Goal: Task Accomplishment & Management: Use online tool/utility

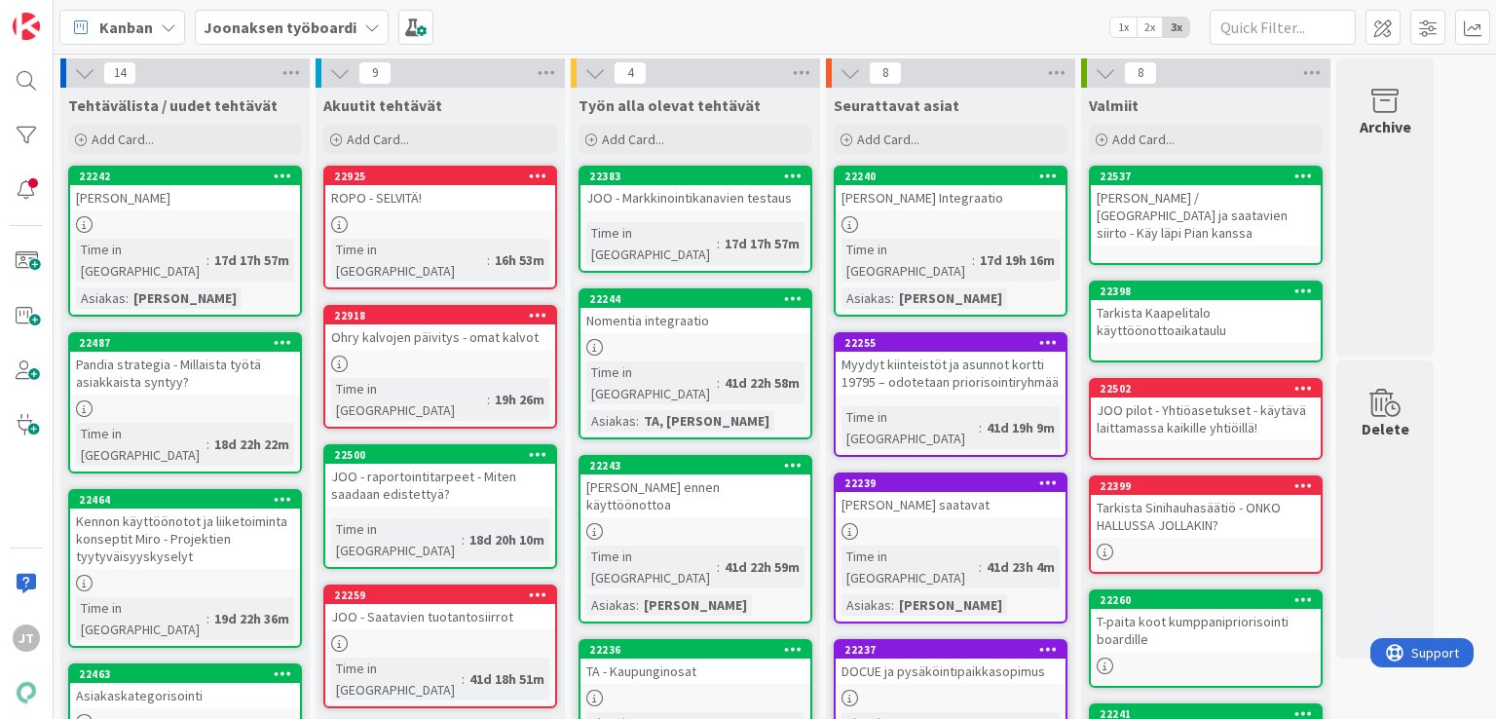
click at [315, 24] on b "Joonaksen työboardi" at bounding box center [280, 27] width 153 height 19
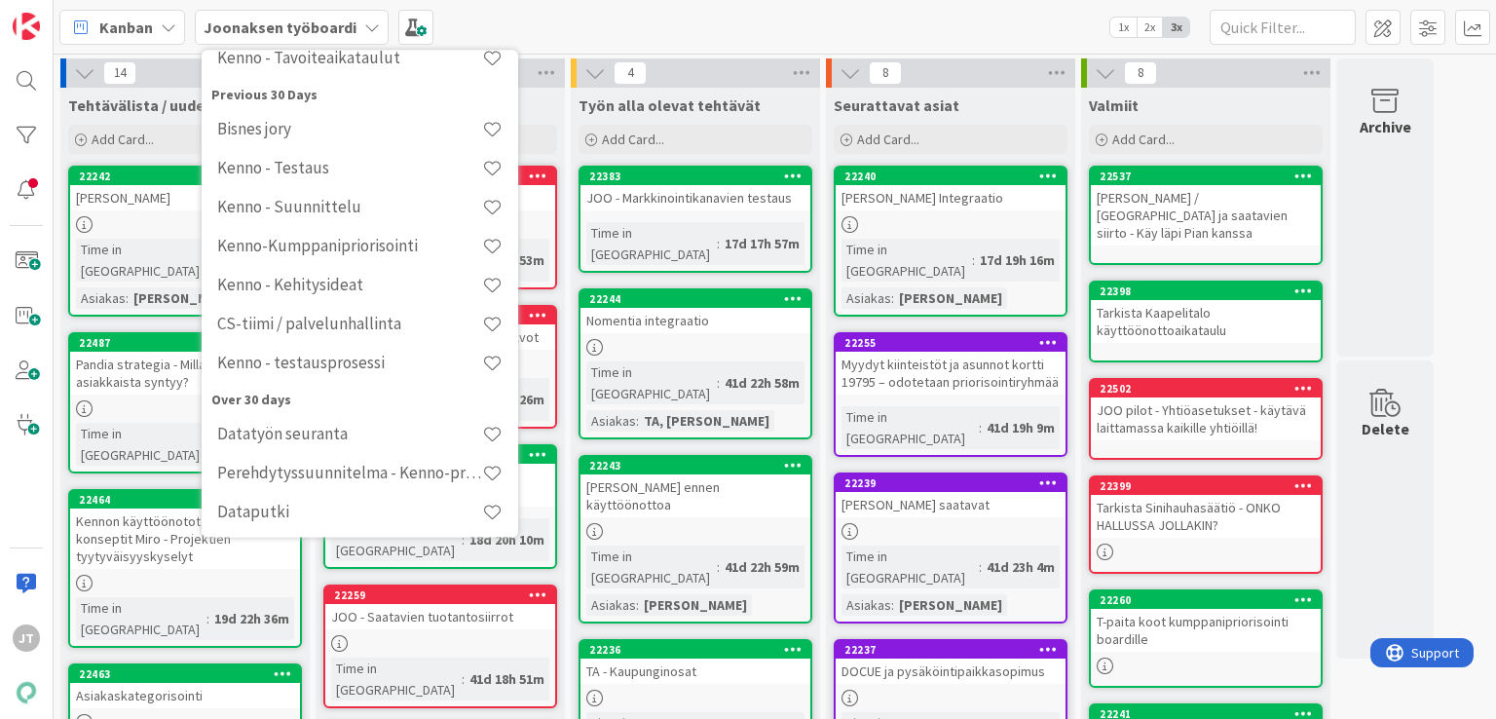
scroll to position [367, 0]
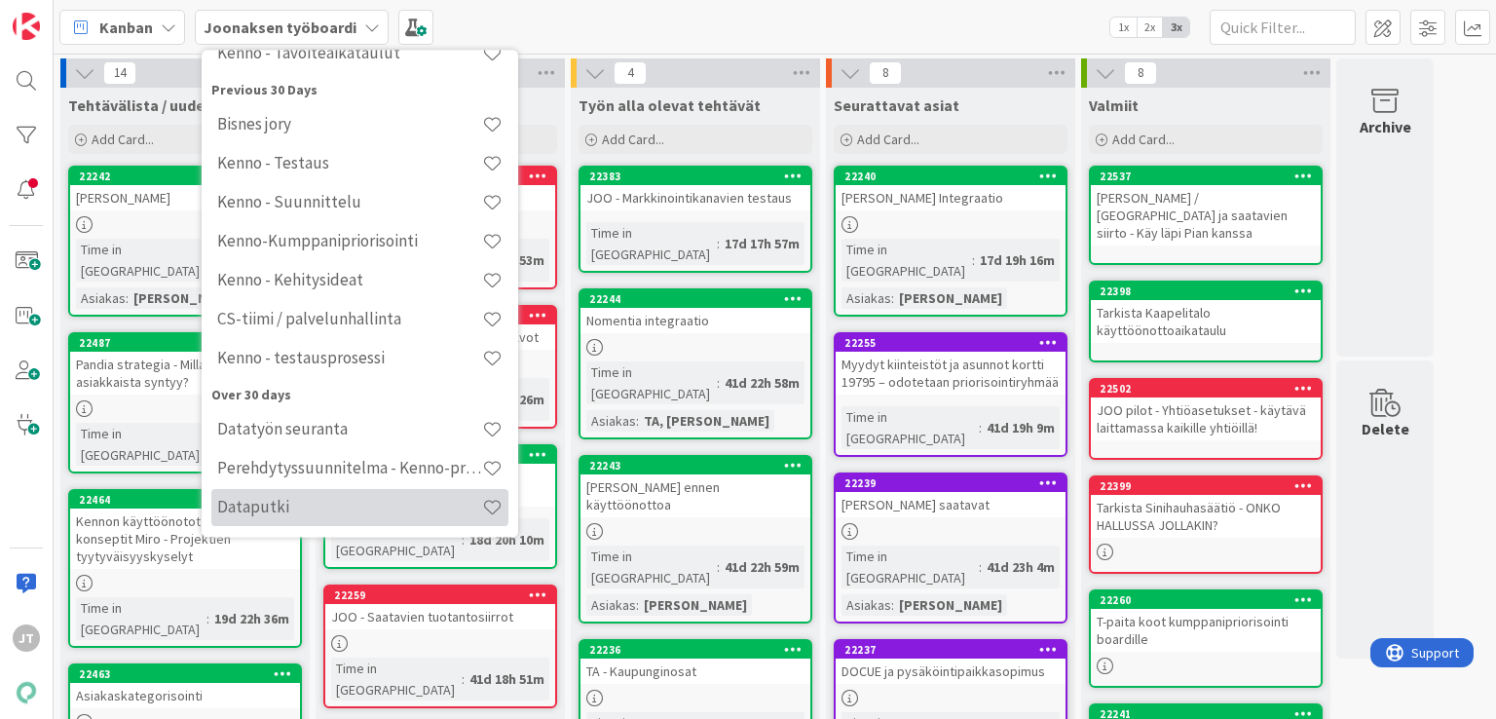
click at [357, 498] on h4 "Dataputki" at bounding box center [349, 507] width 265 height 19
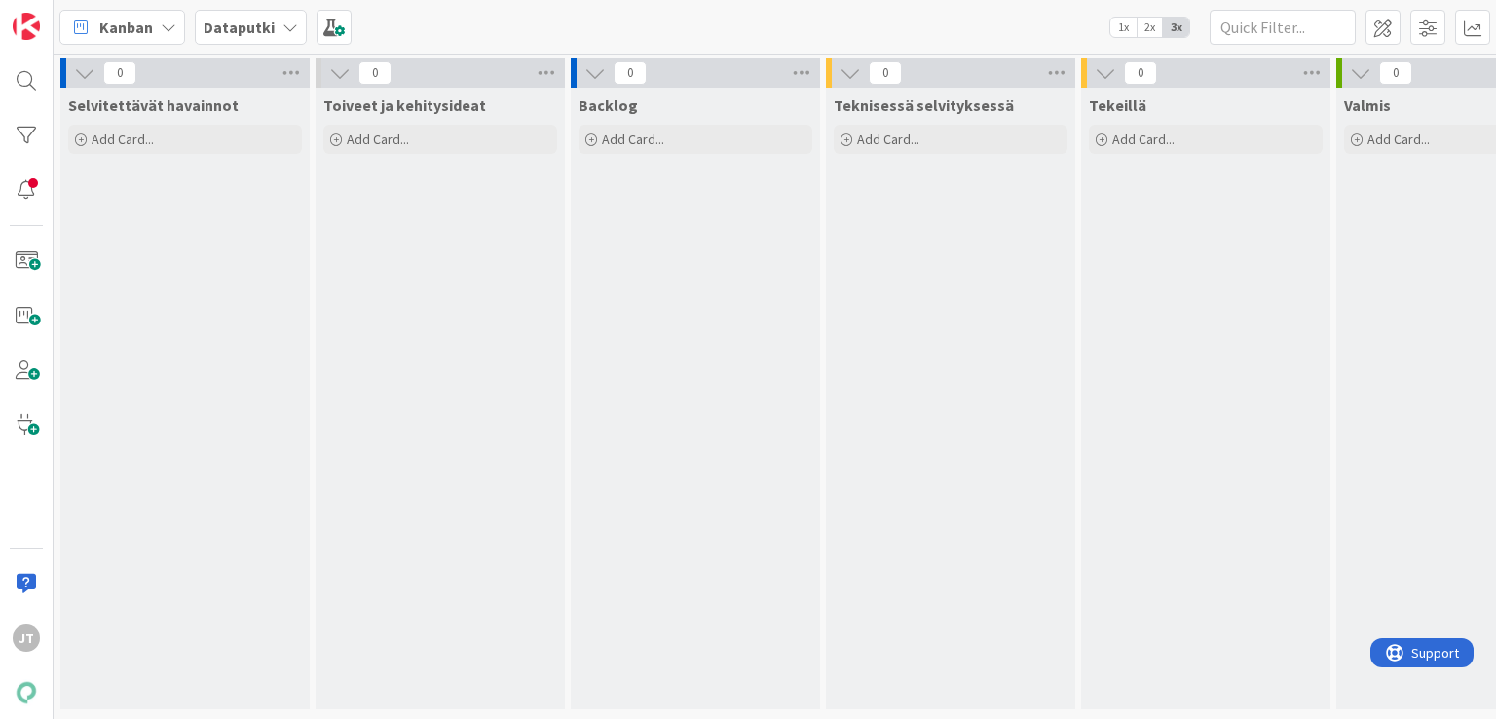
click at [243, 36] on b "Dataputki" at bounding box center [239, 27] width 71 height 19
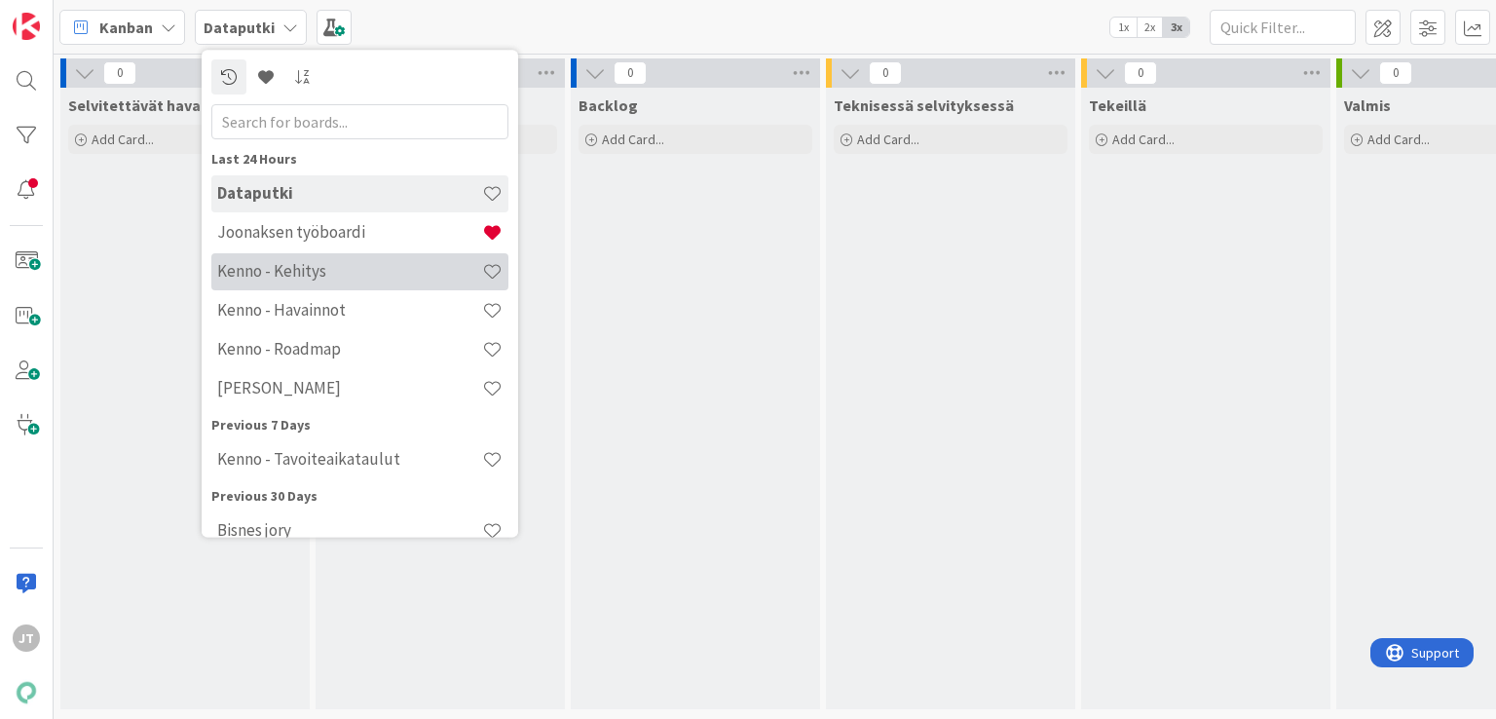
click at [334, 282] on div "Kenno - Kehitys" at bounding box center [359, 271] width 297 height 37
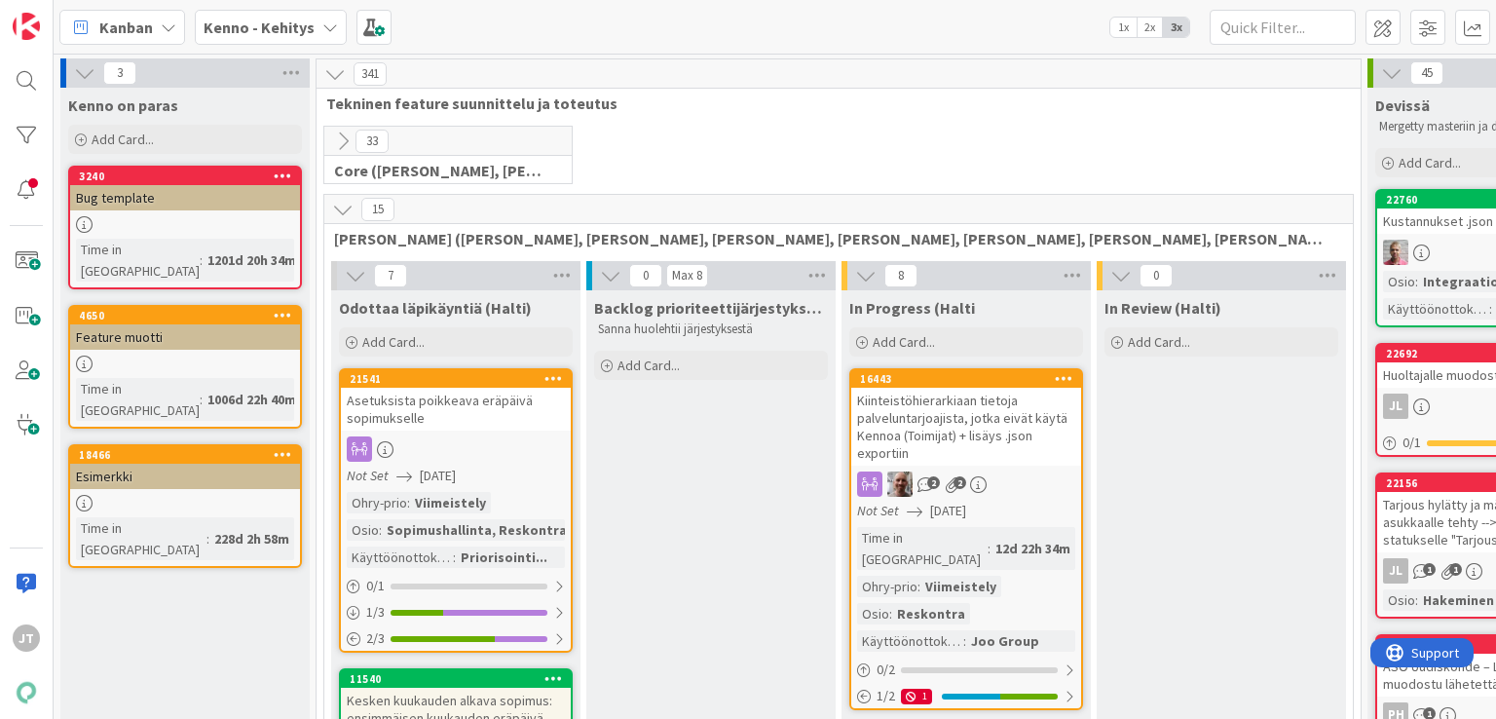
click at [346, 206] on icon at bounding box center [342, 209] width 21 height 21
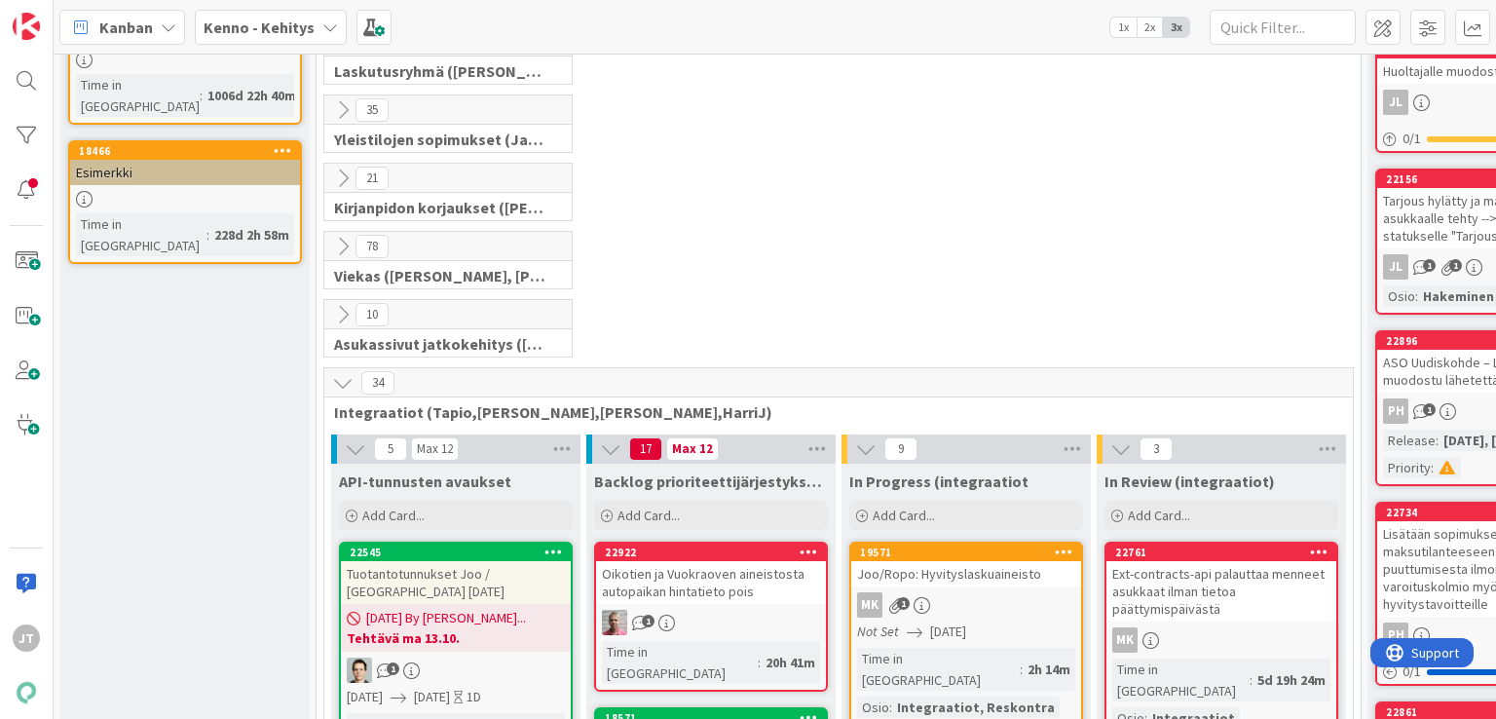
scroll to position [330, 0]
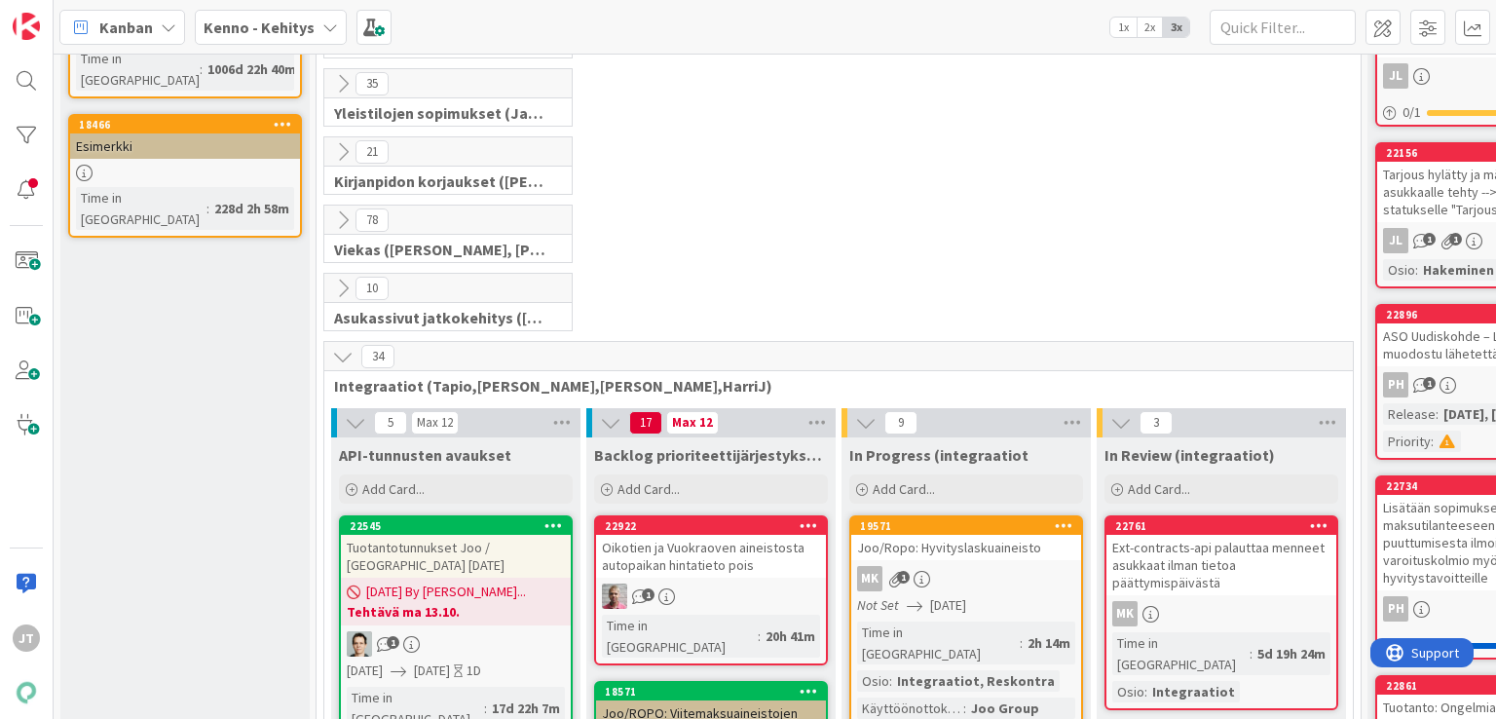
click at [347, 358] on icon at bounding box center [342, 356] width 21 height 21
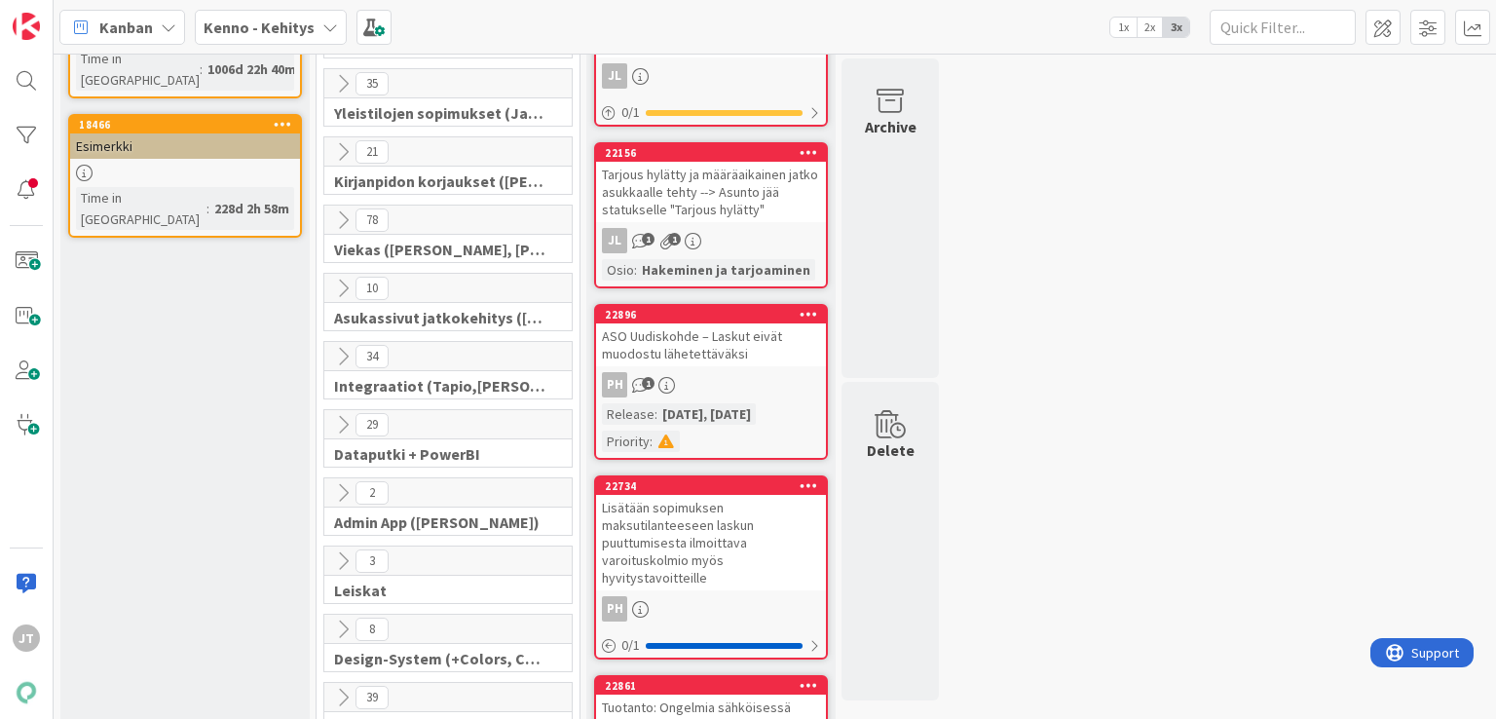
click at [339, 422] on icon at bounding box center [342, 424] width 21 height 21
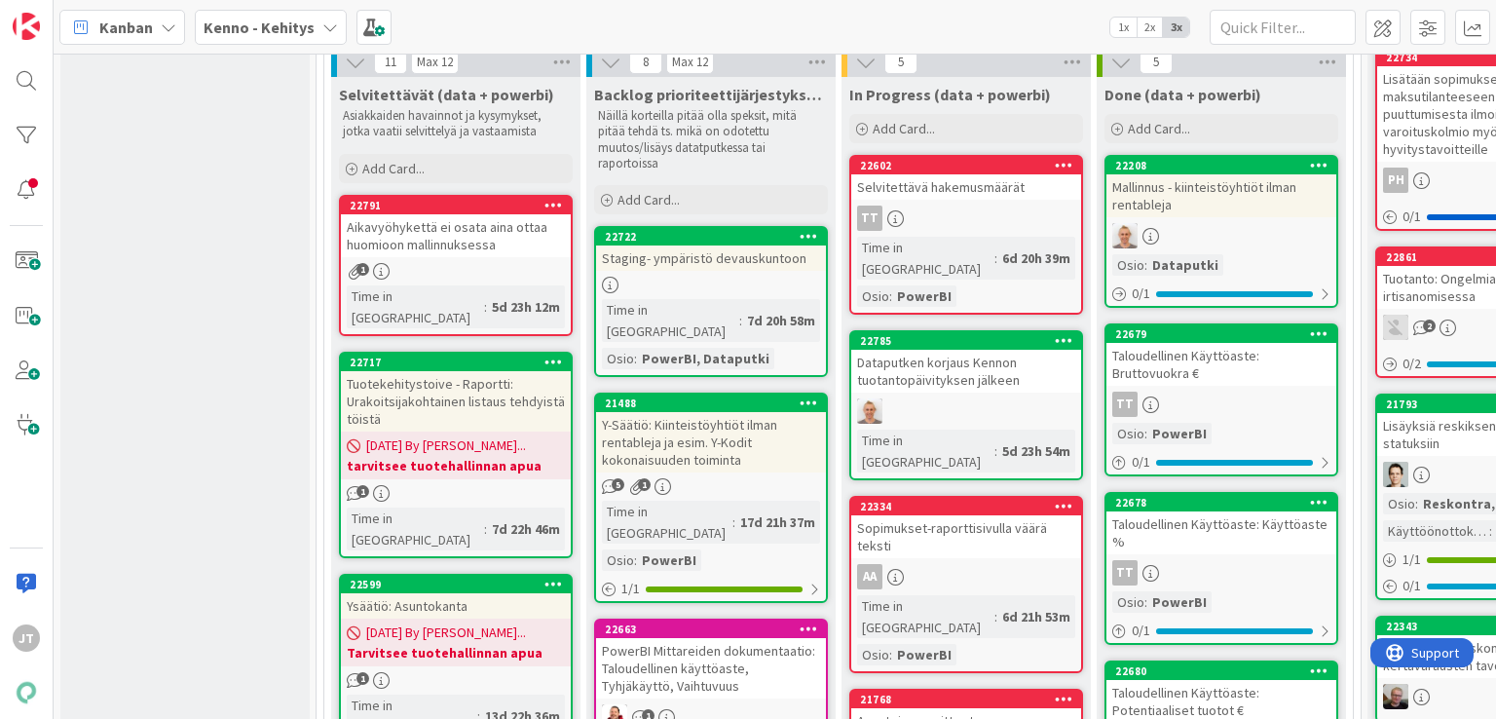
scroll to position [749, 0]
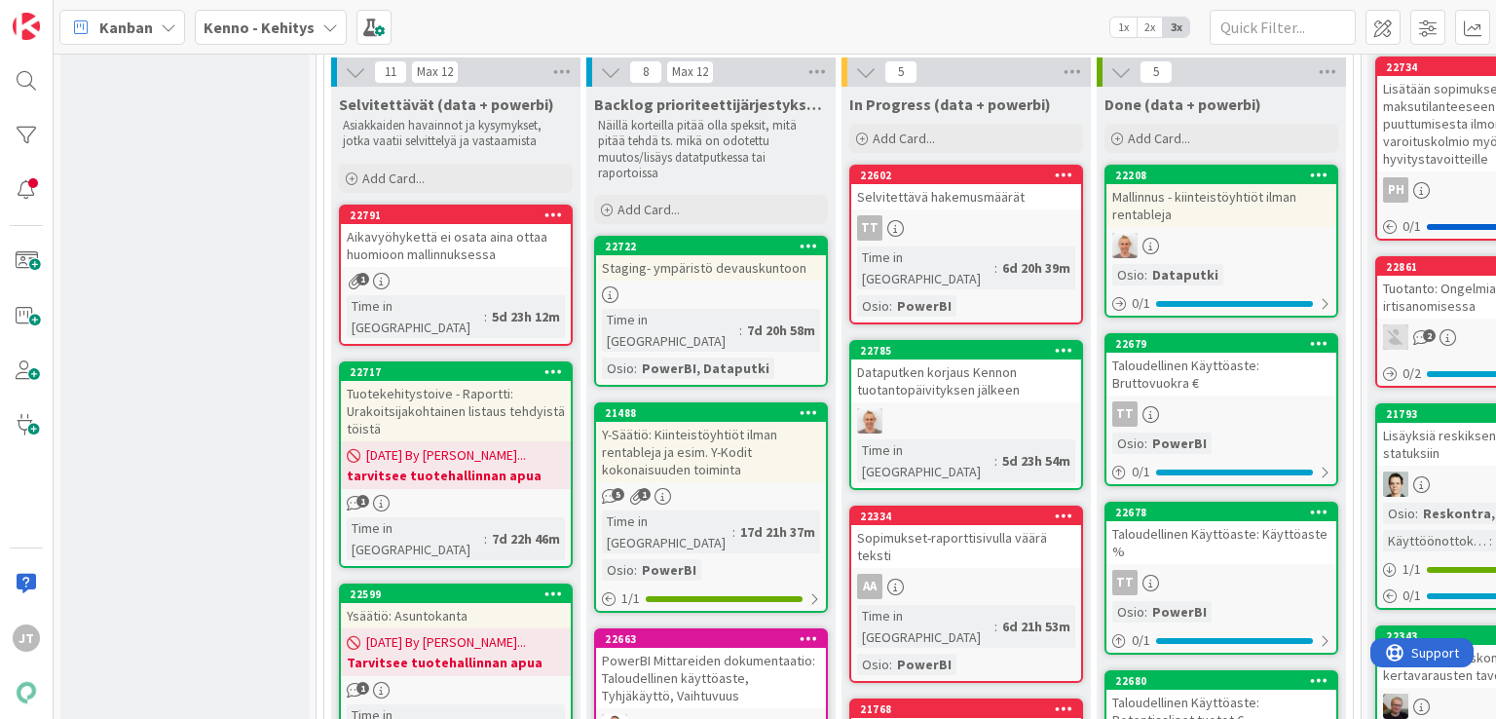
click at [279, 21] on b "Kenno - Kehitys" at bounding box center [259, 27] width 111 height 19
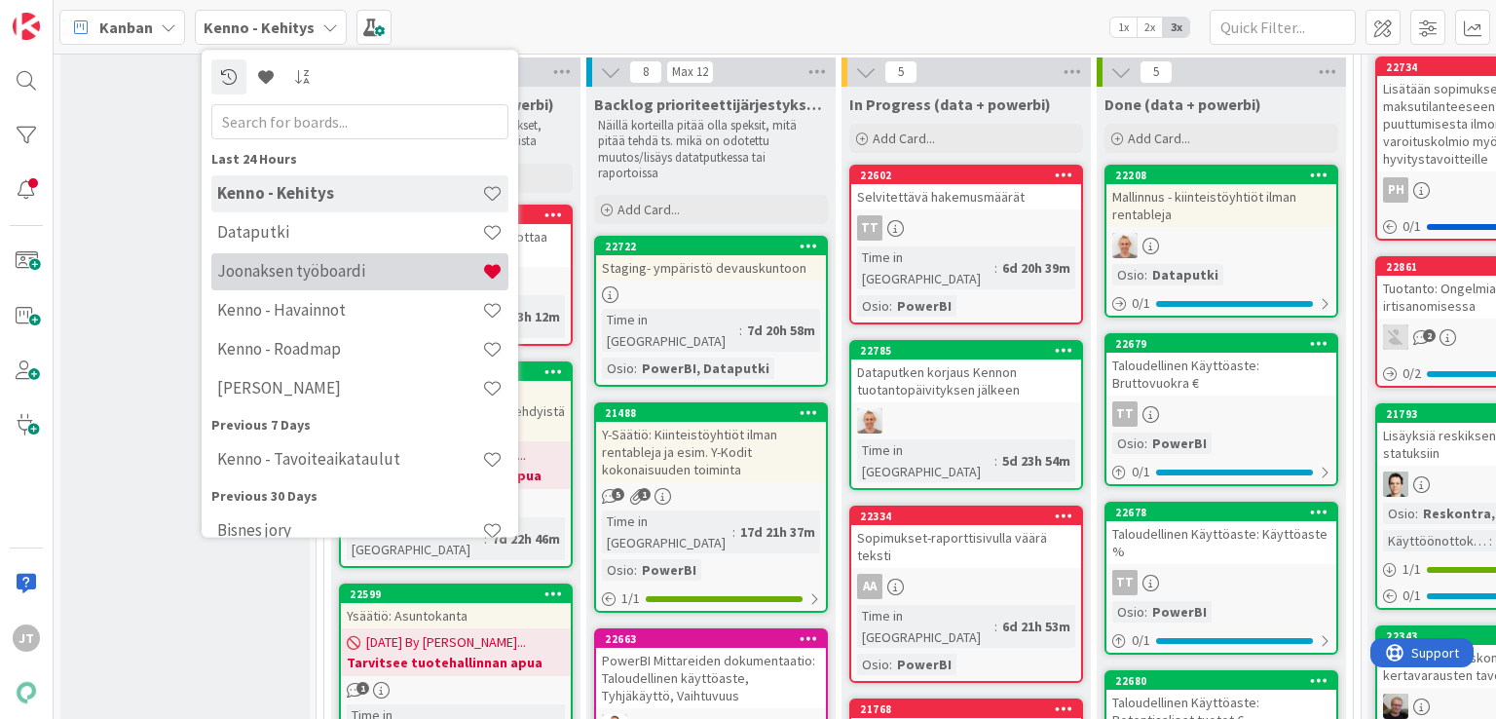
click at [342, 277] on h4 "Joonaksen työboardi" at bounding box center [349, 271] width 265 height 19
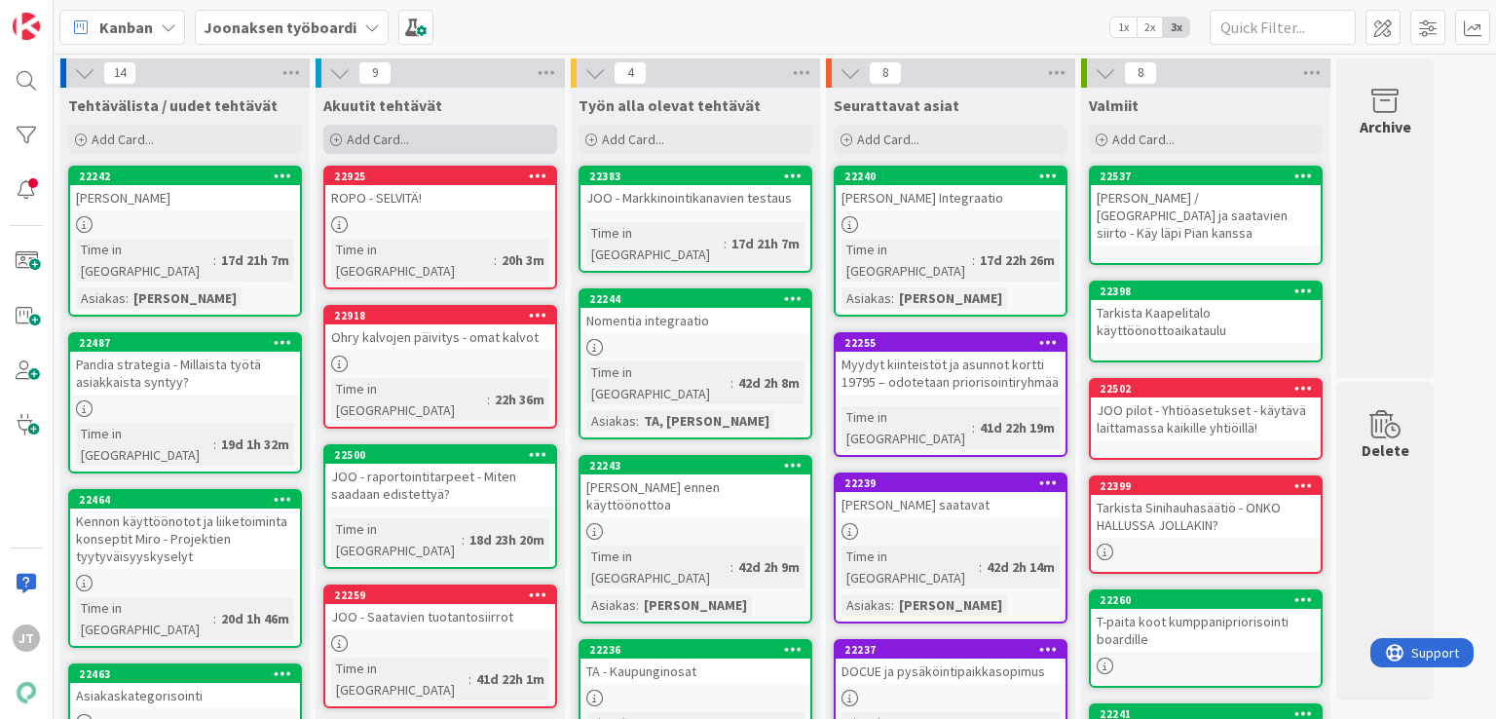
click at [395, 133] on span "Add Card..." at bounding box center [378, 139] width 62 height 18
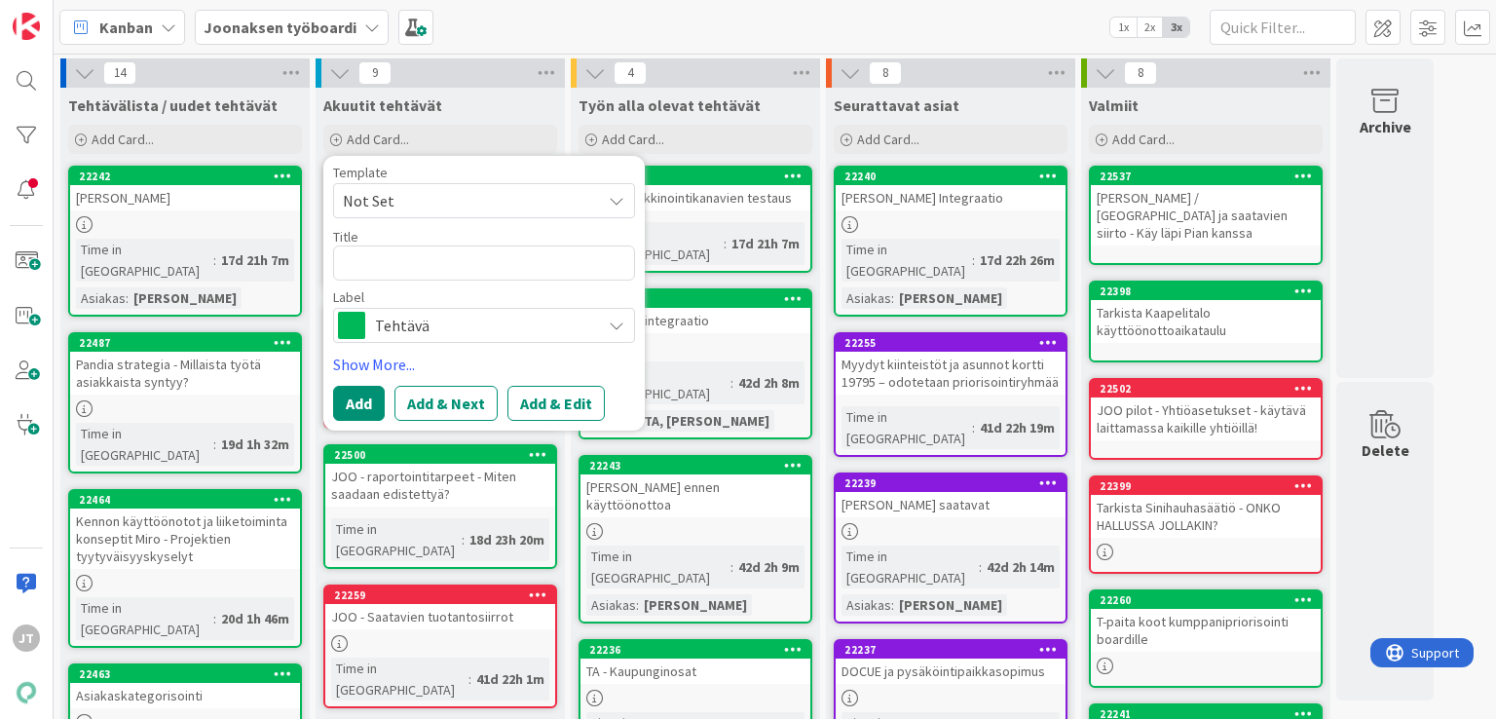
type textarea "x"
type textarea "J"
type textarea "x"
type textarea "JO"
type textarea "x"
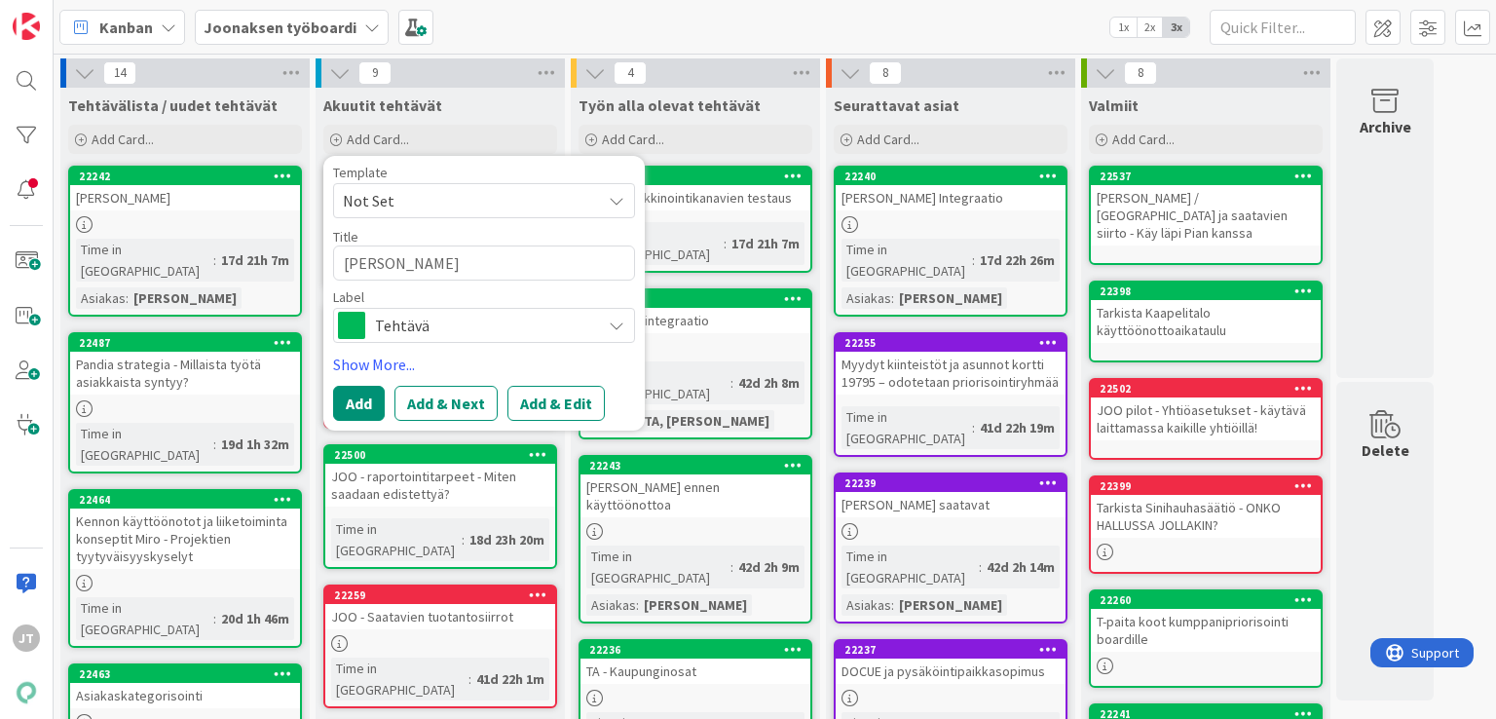
type textarea "JOO"
type textarea "x"
type textarea "JOO"
type textarea "x"
type textarea "JOO -"
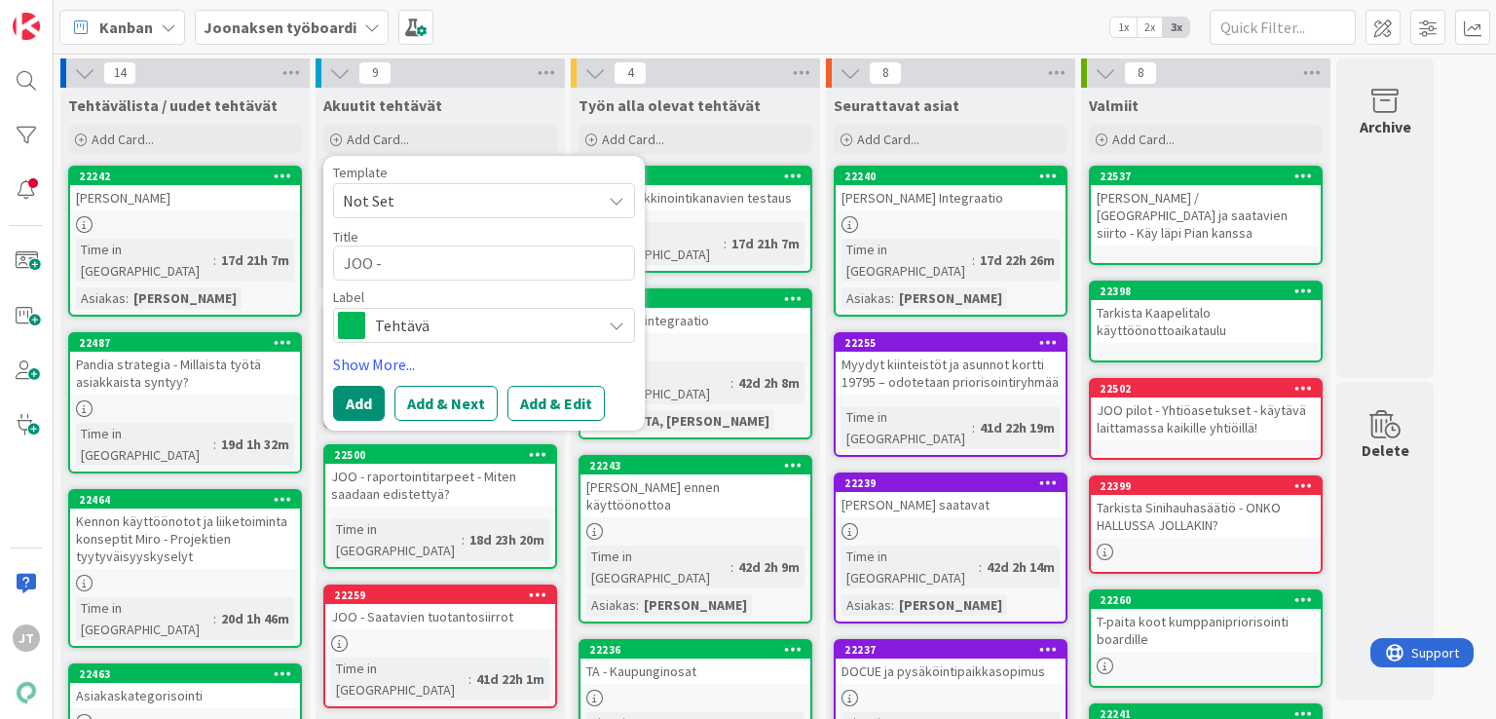
type textarea "x"
type textarea "JOO -"
type textarea "x"
type textarea "JOO - k"
type textarea "x"
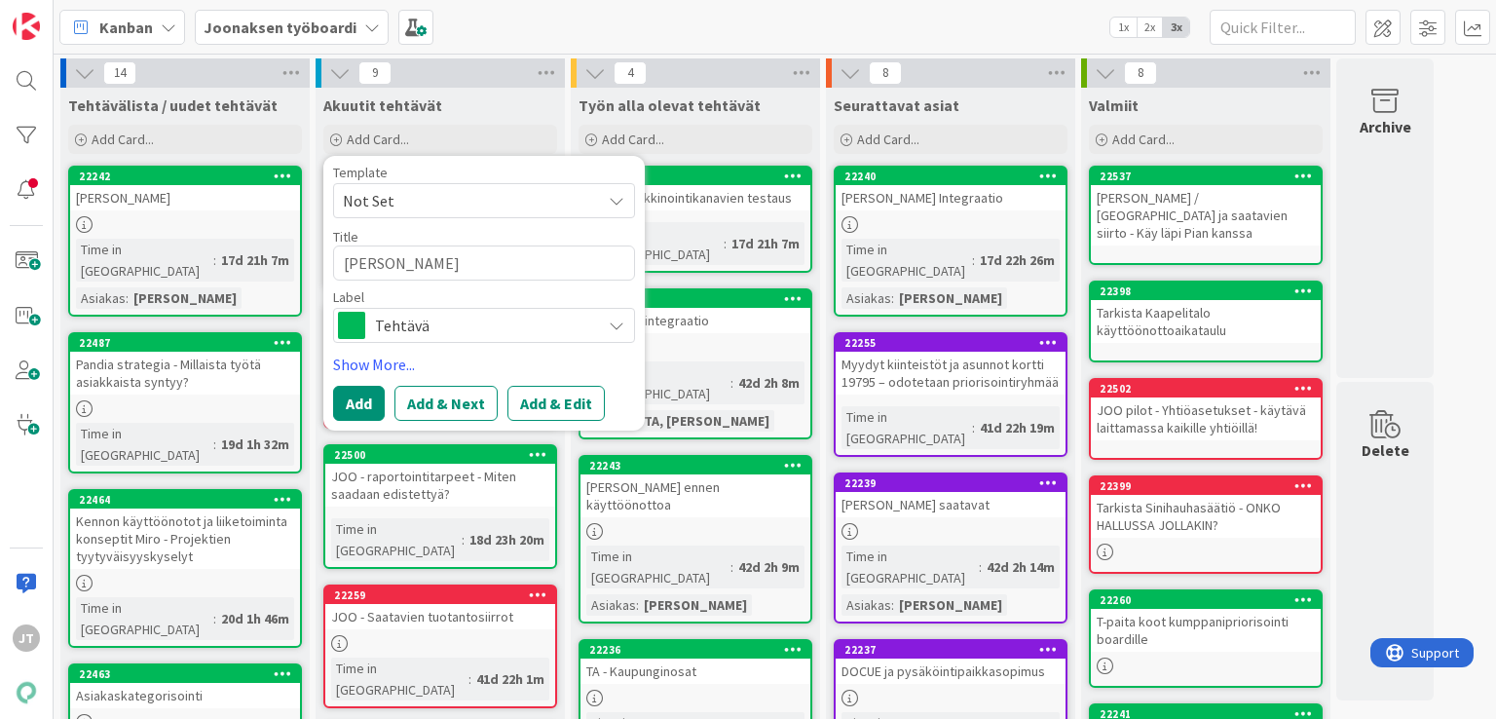
type textarea "JOO - kä"
type textarea "x"
type textarea "JOO - käy"
type textarea "x"
type textarea "JOO - käyt"
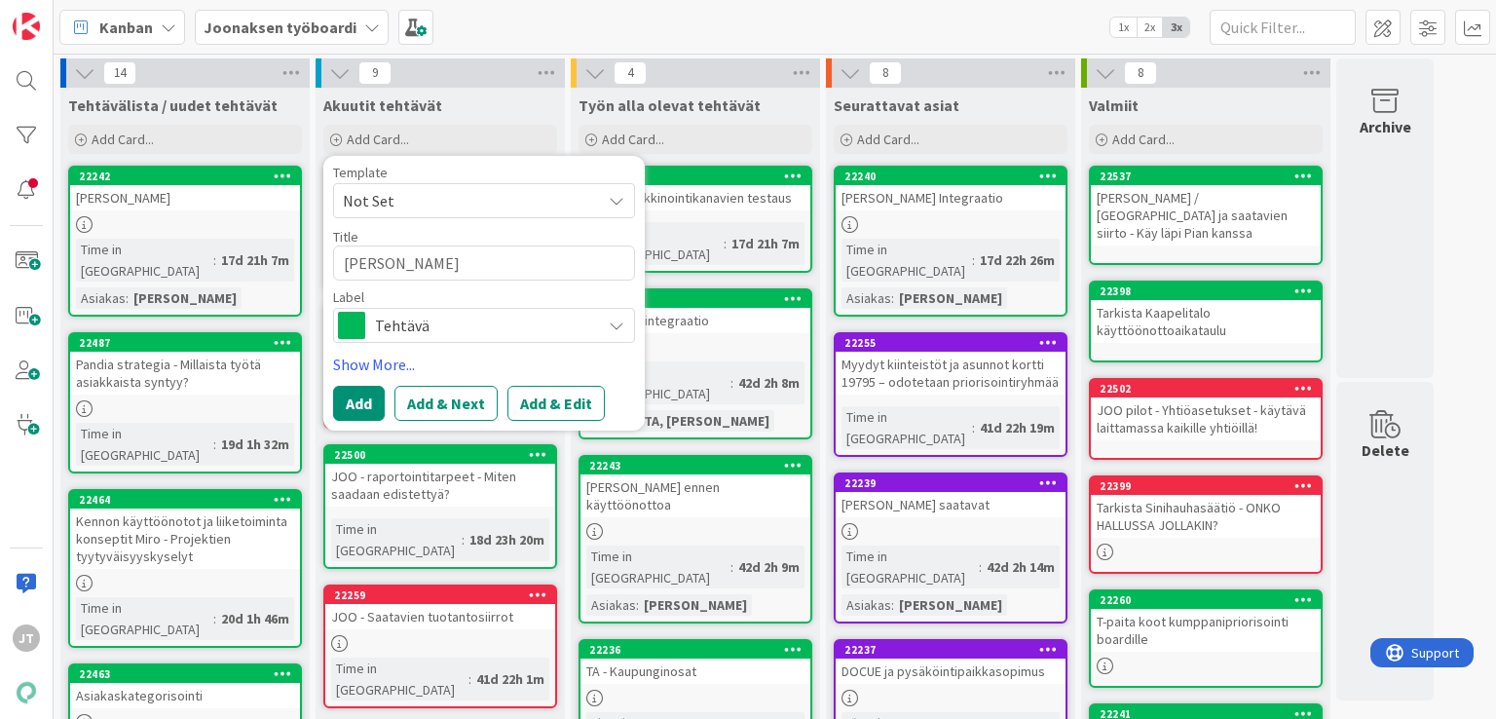
type textarea "x"
type textarea "JOO - käytt"
type textarea "x"
type textarea "JOO - käyttö"
type textarea "x"
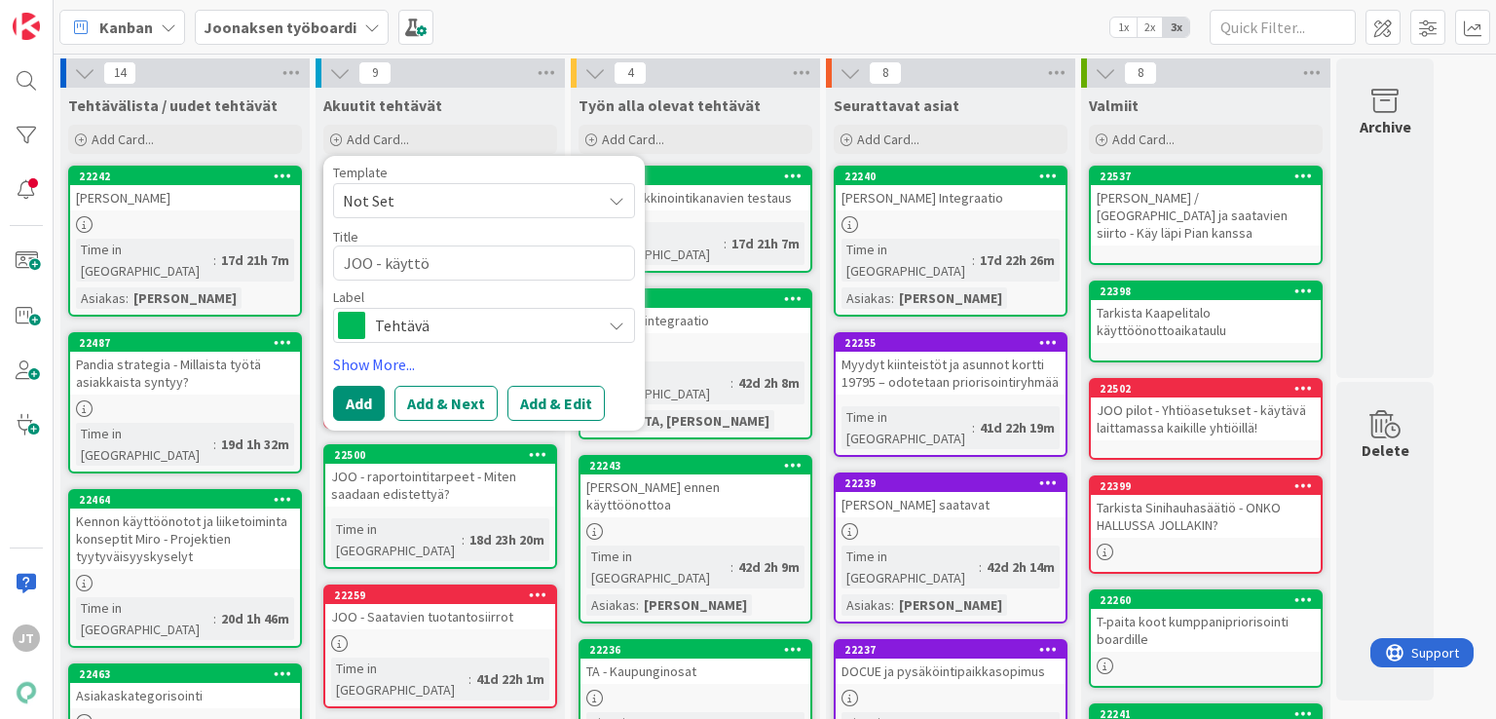
type textarea "JOO - käyttöö"
type textarea "x"
type textarea "JOO - käyttöön"
type textarea "x"
type textarea "JOO - käyttööno"
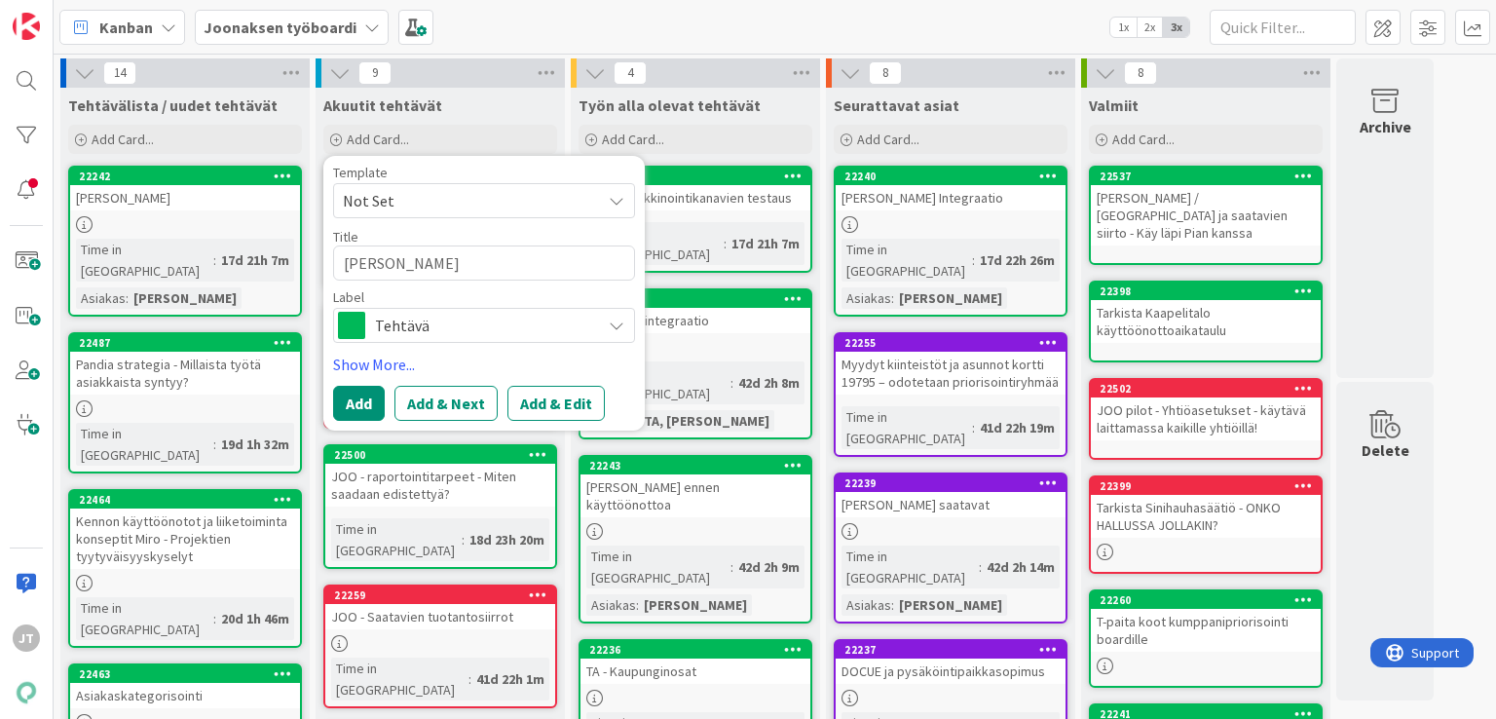
type textarea "x"
type textarea "JOO - käyttöönot"
type textarea "x"
type textarea "JOO - käyttöönott"
type textarea "x"
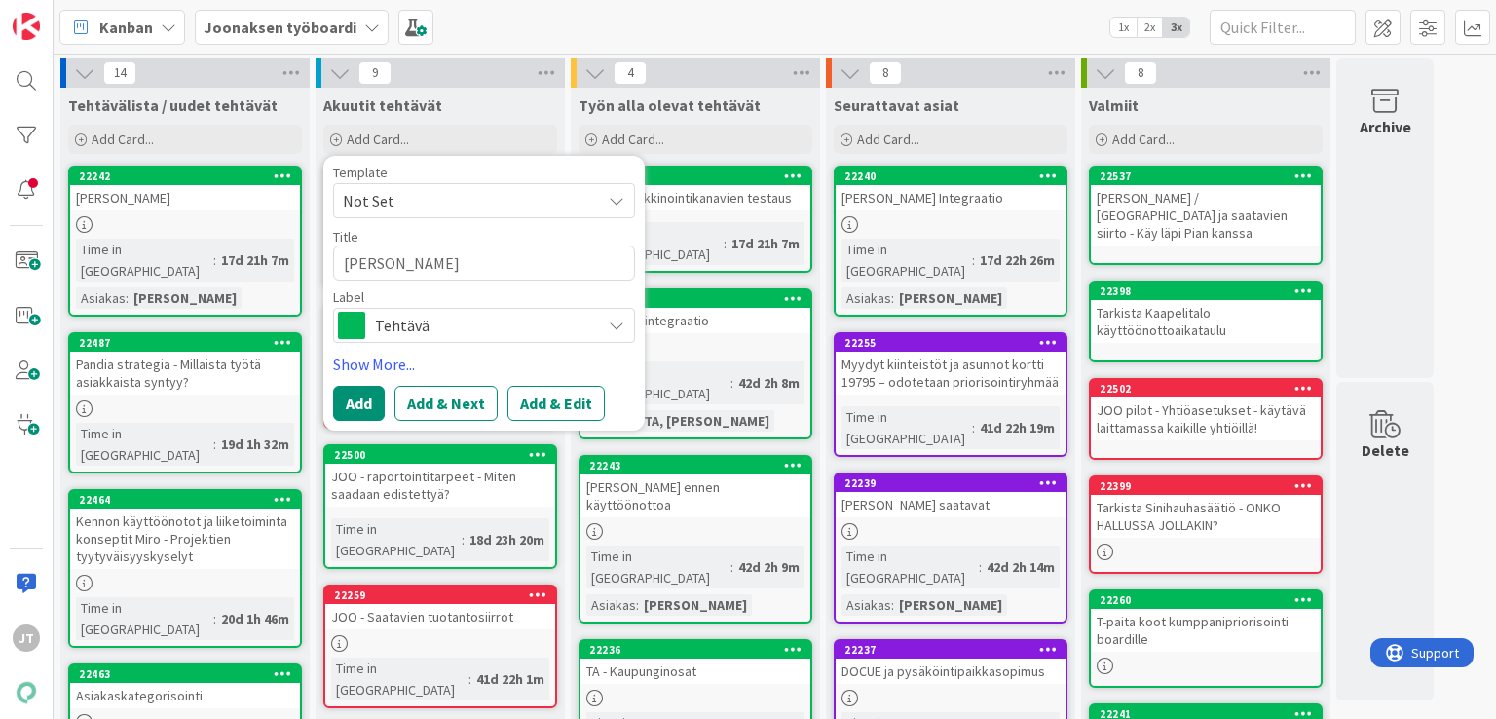
type textarea "JOO - käyttöönotto"
type textarea "x"
type textarea "JOO - käyttöönottov"
type textarea "x"
type textarea "JOO - käyttöönottovi"
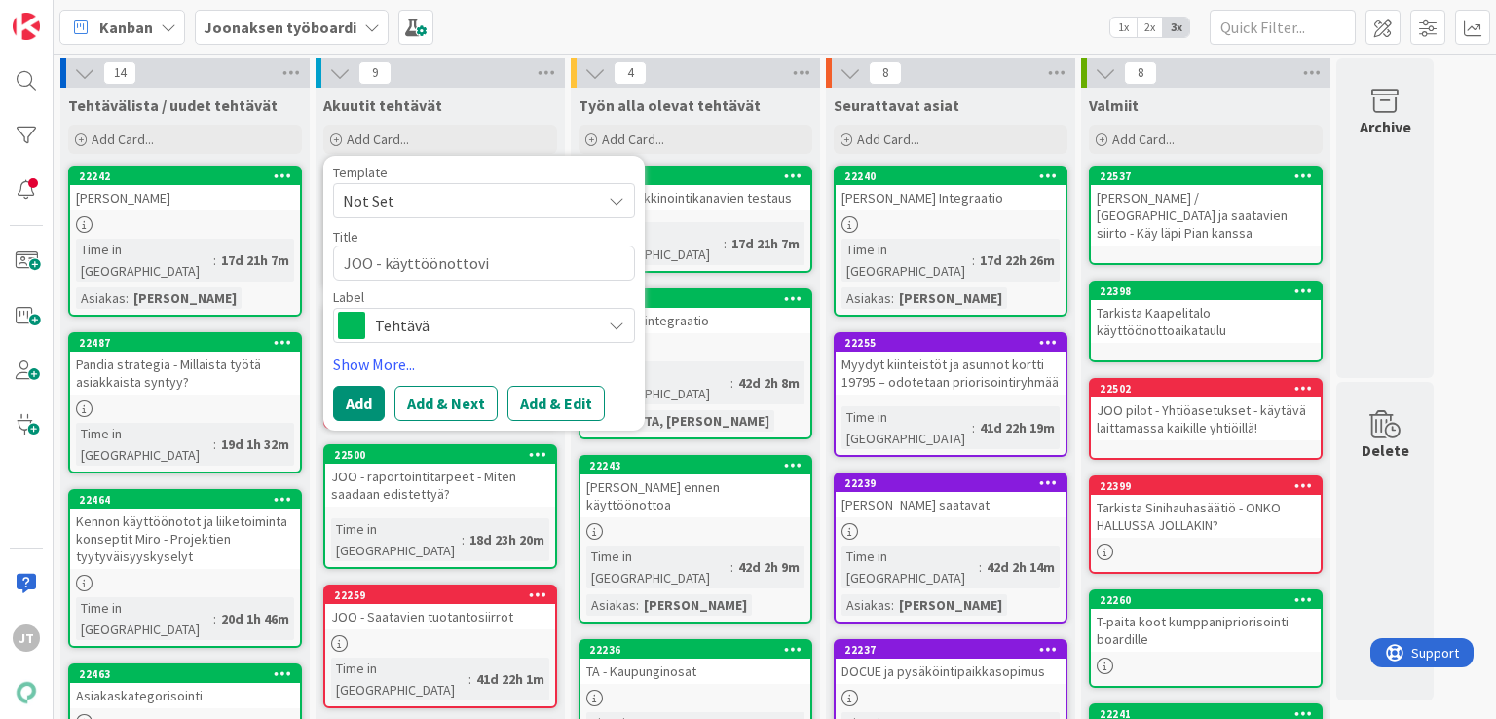
type textarea "x"
type textarea "JOO - käyttöönottovii"
type textarea "x"
type textarea "JOO - käyttöönottoviin"
type textarea "x"
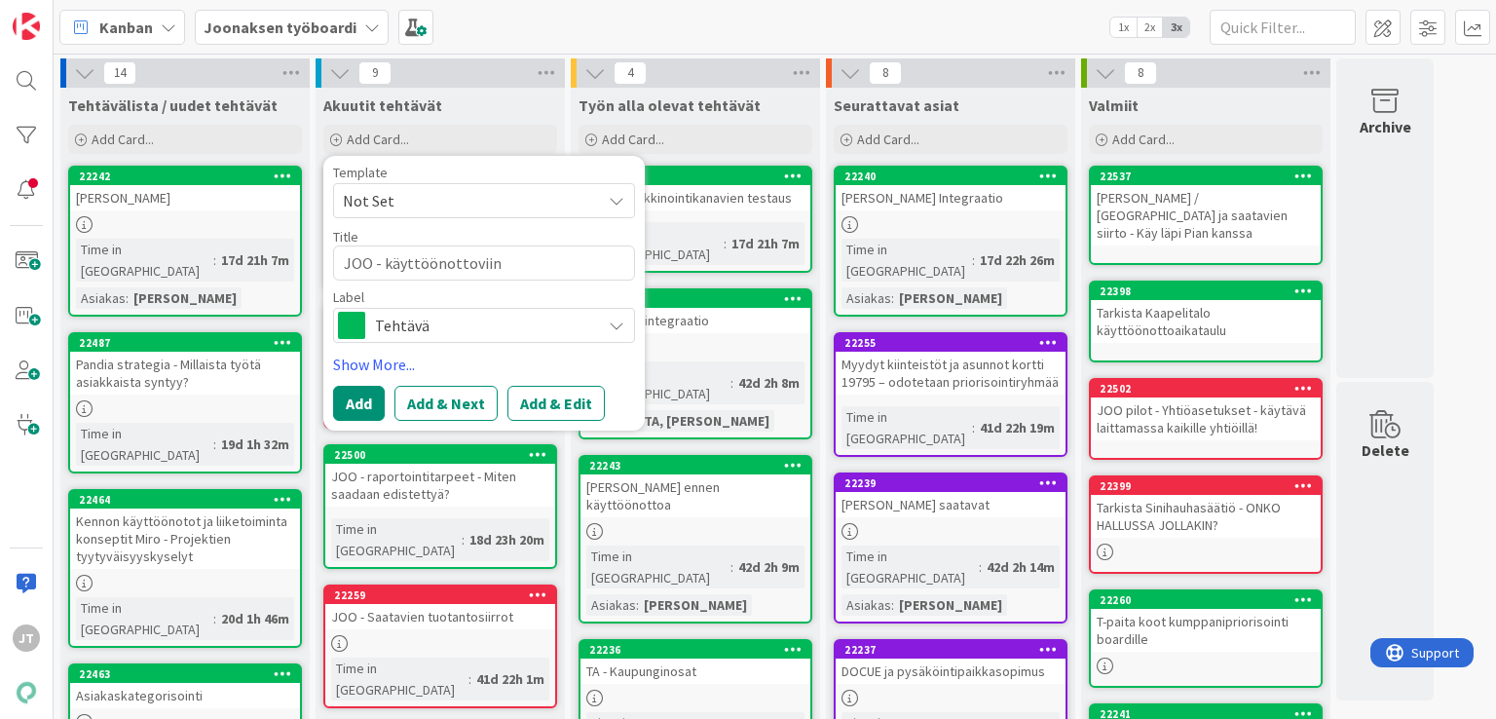
type textarea "JOO - käyttöönottoviink"
type textarea "x"
type textarea "JOO - käyttöönottoviinki"
type textarea "x"
type textarea "JOO - käyttöönottoviink"
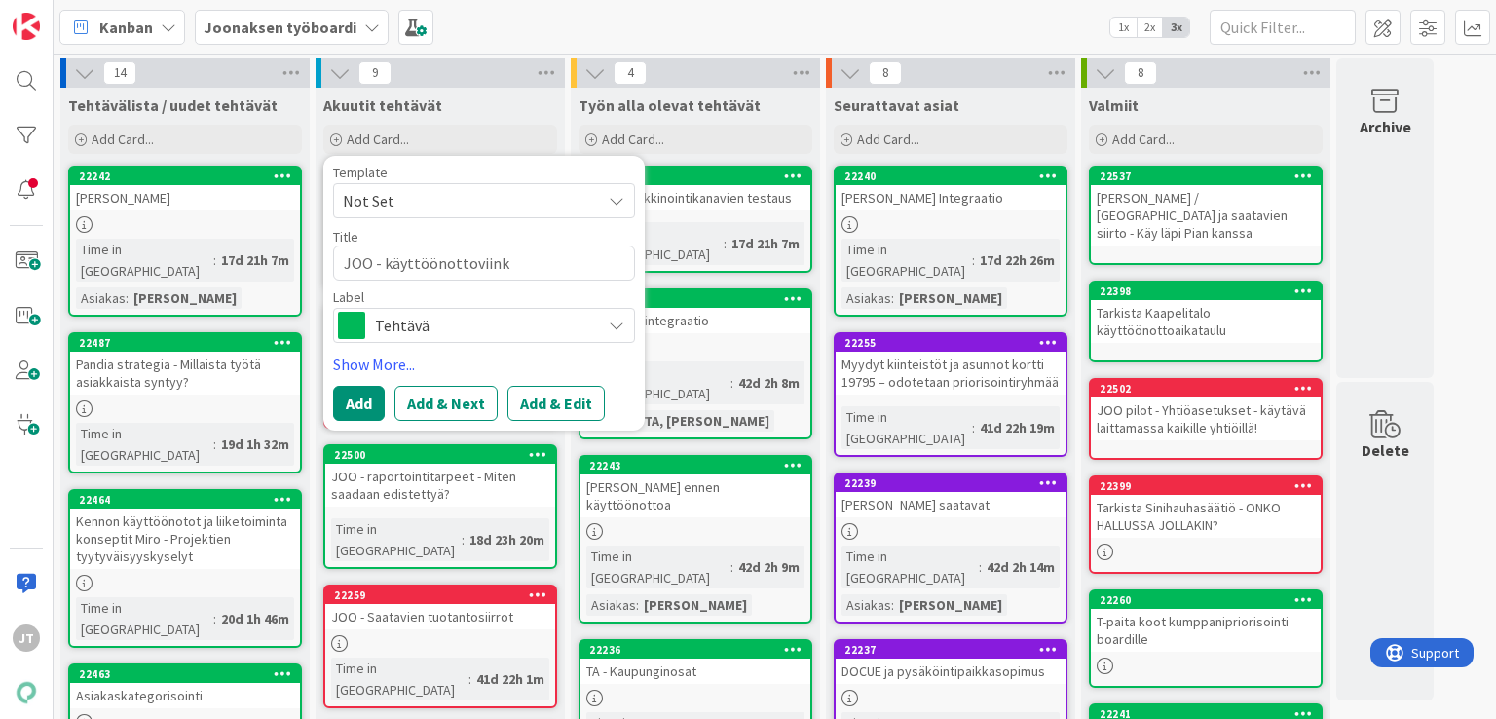
type textarea "x"
type textarea "JOO - käyttöönottoviin"
type textarea "x"
type textarea "JOO - käyttöönottovii"
type textarea "x"
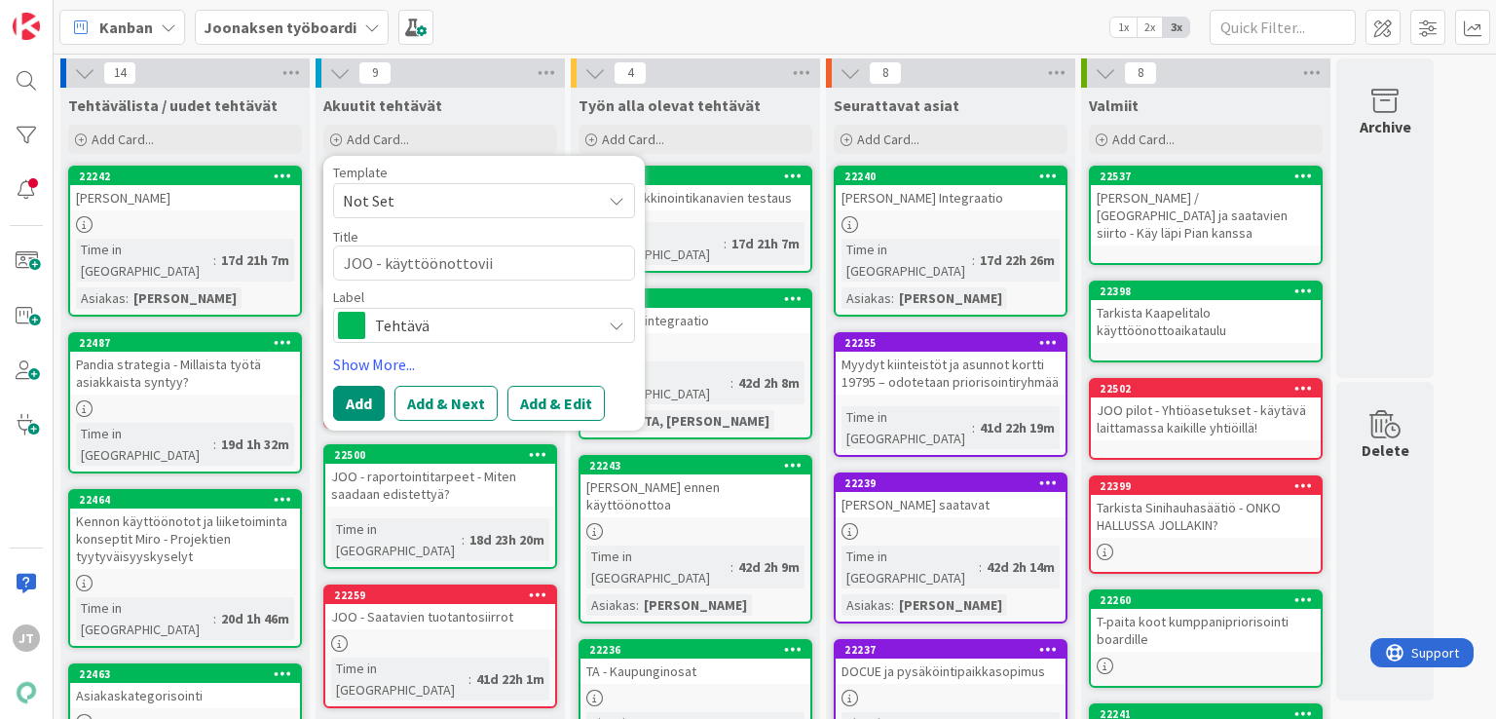
type textarea "JOO - käyttöönottoviik"
type textarea "x"
type textarea "JOO - käyttöönottoviiko"
type textarea "x"
type textarea "JOO - käyttöönottoviikon"
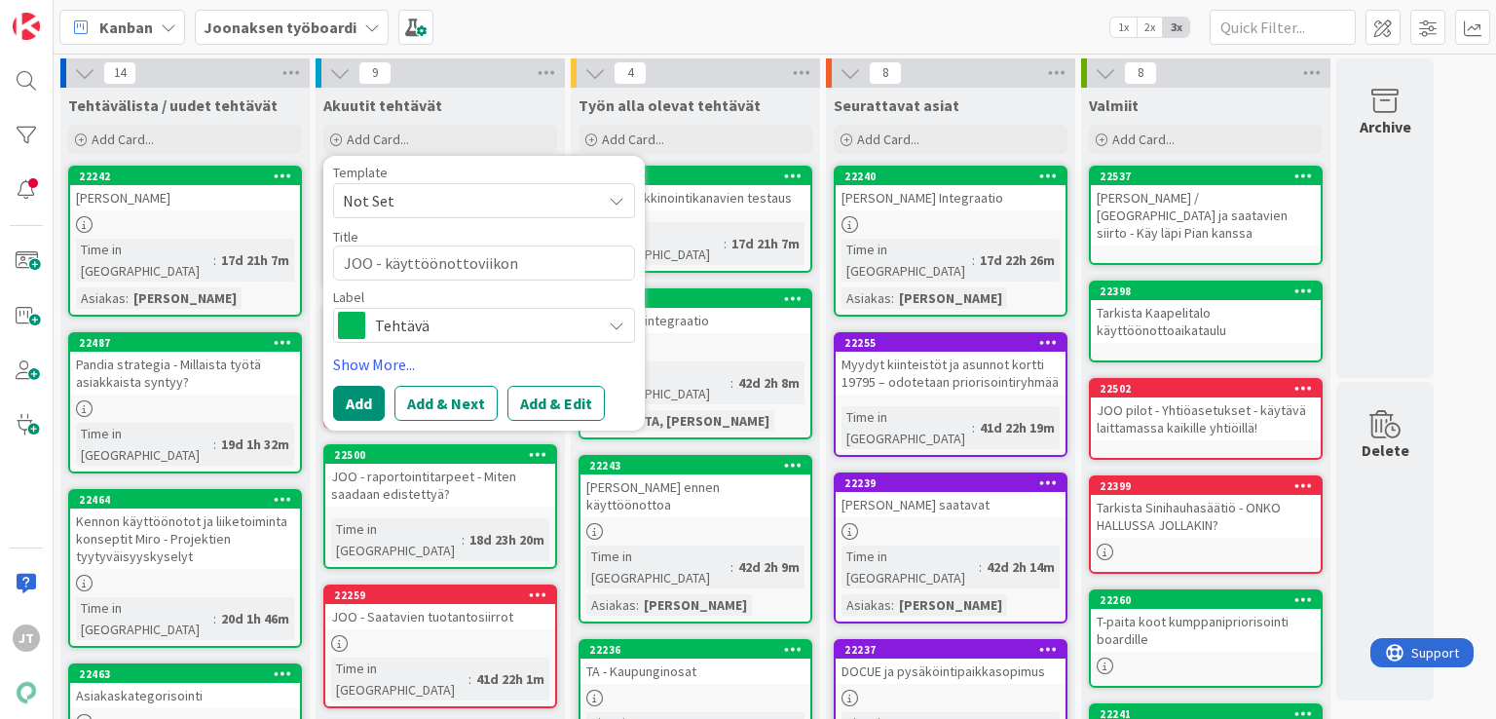
type textarea "x"
type textarea "JOO - käyttöönottoviikonl"
type textarea "x"
type textarea "JOO - käyttöönottoviikonlo"
type textarea "x"
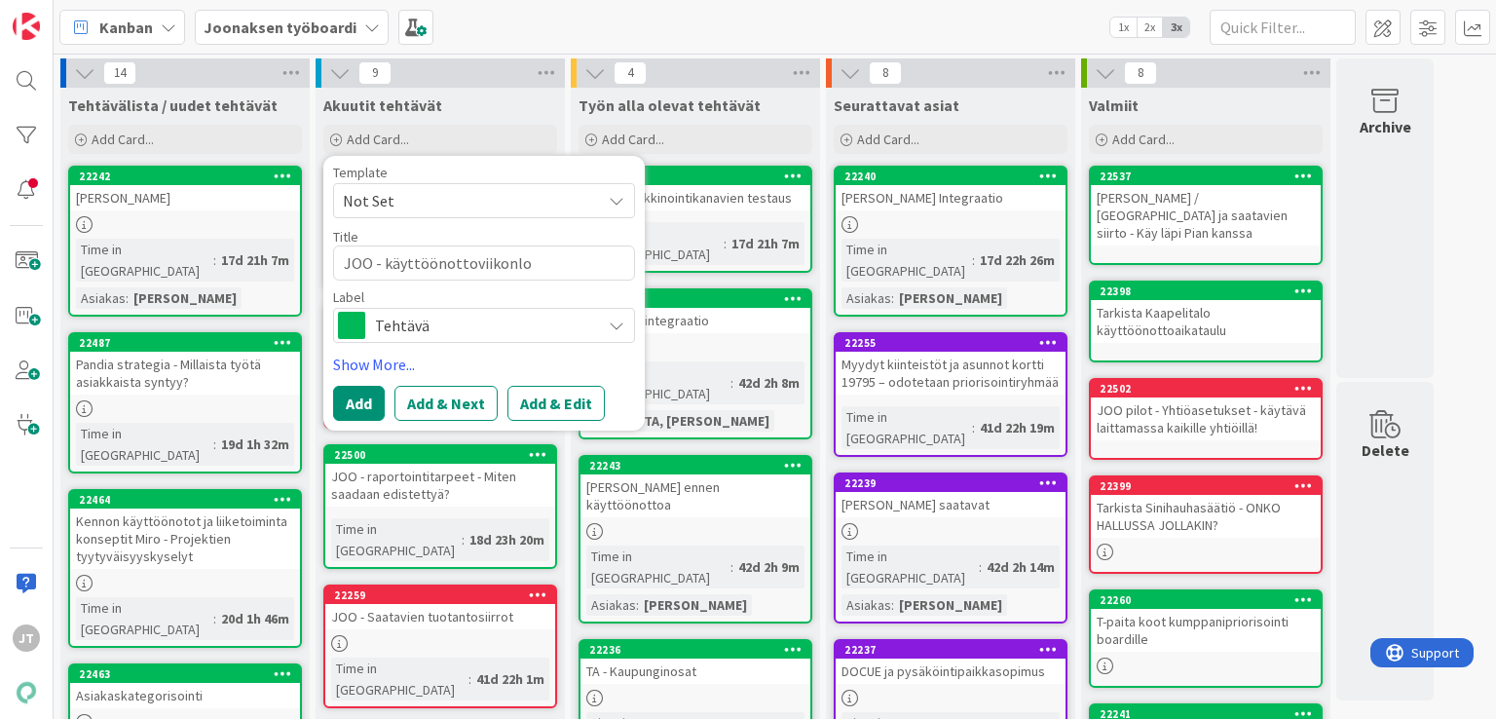
type textarea "JOO - käyttöönottoviikonlop"
type textarea "x"
type textarea "JOO - käyttöönottoviikonlopp"
type textarea "x"
type textarea "JOO - käyttöönottoviikonloppu"
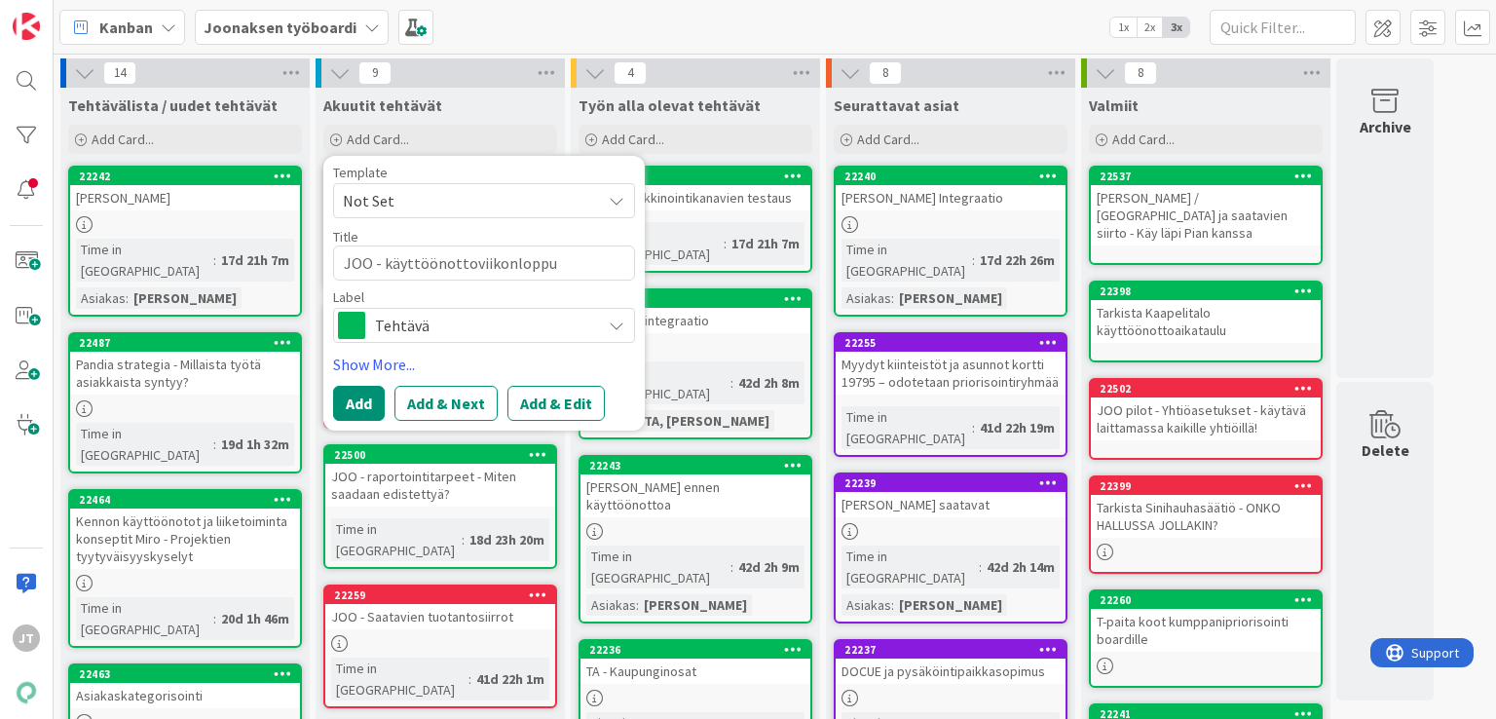
type textarea "x"
type textarea "JOO - käyttöönottoviikonloppua"
type textarea "x"
type textarea "JOO - käyttöönottoviikonloppu"
click at [557, 406] on button "Add & Edit" at bounding box center [555, 403] width 97 height 35
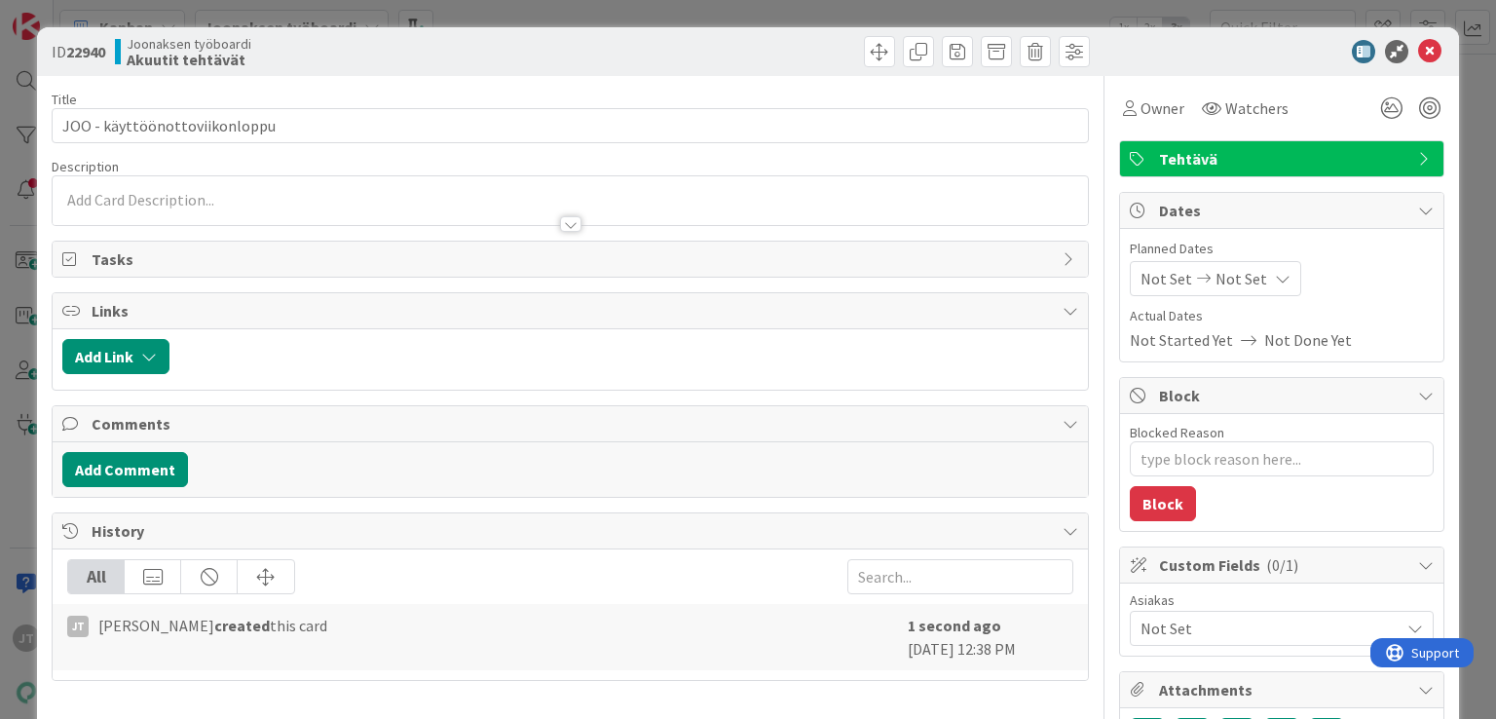
type textarea "x"
click at [374, 201] on p at bounding box center [569, 200] width 1015 height 22
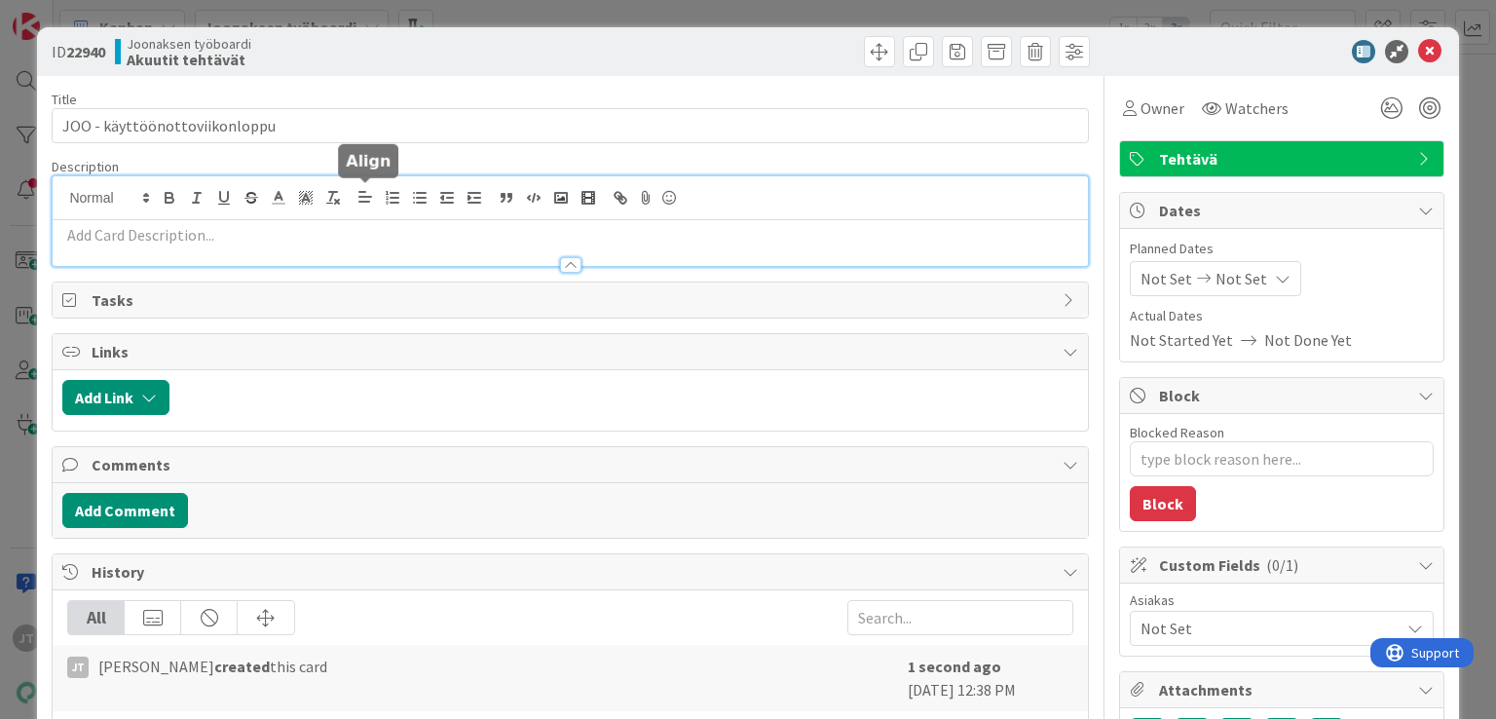
click at [302, 228] on p at bounding box center [569, 235] width 1015 height 22
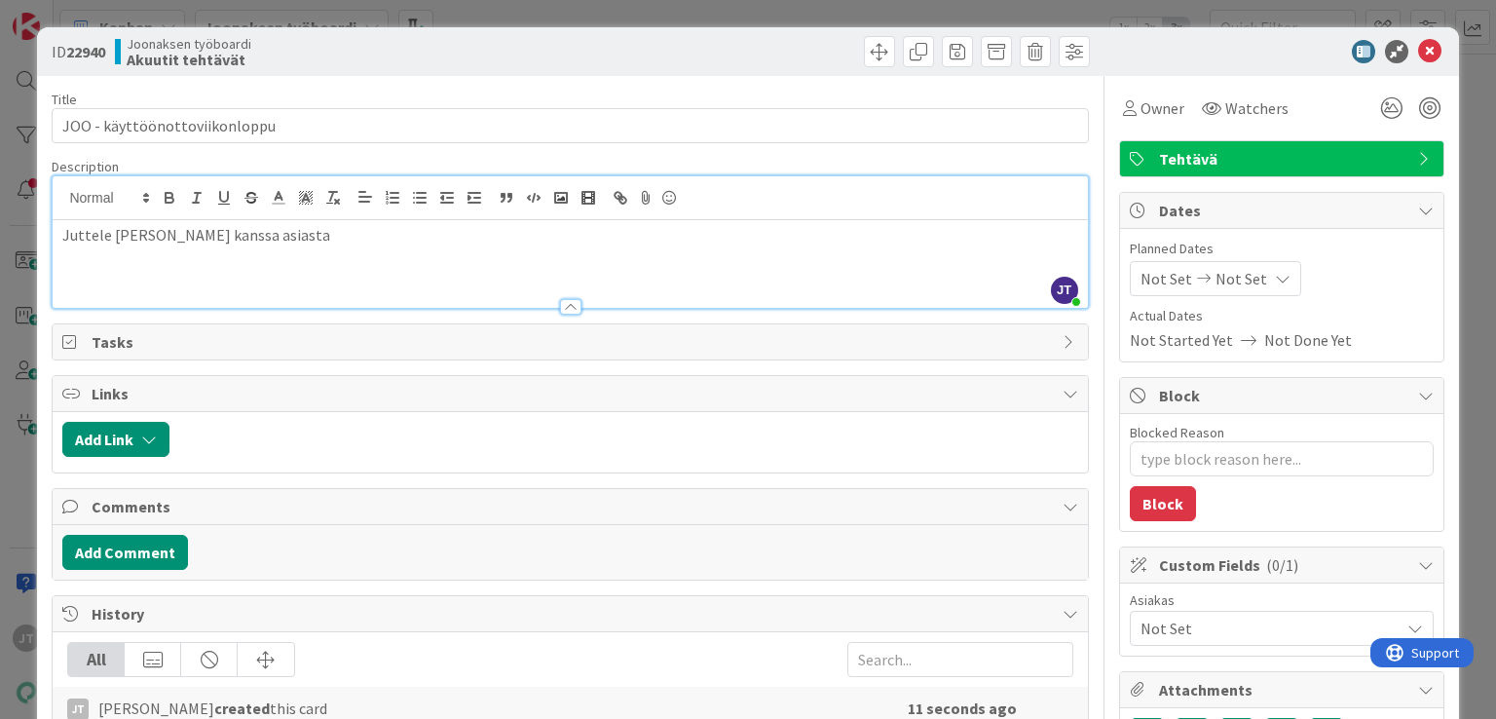
click at [333, 272] on div "Juttele Matin kanssa asiasta" at bounding box center [570, 264] width 1034 height 88
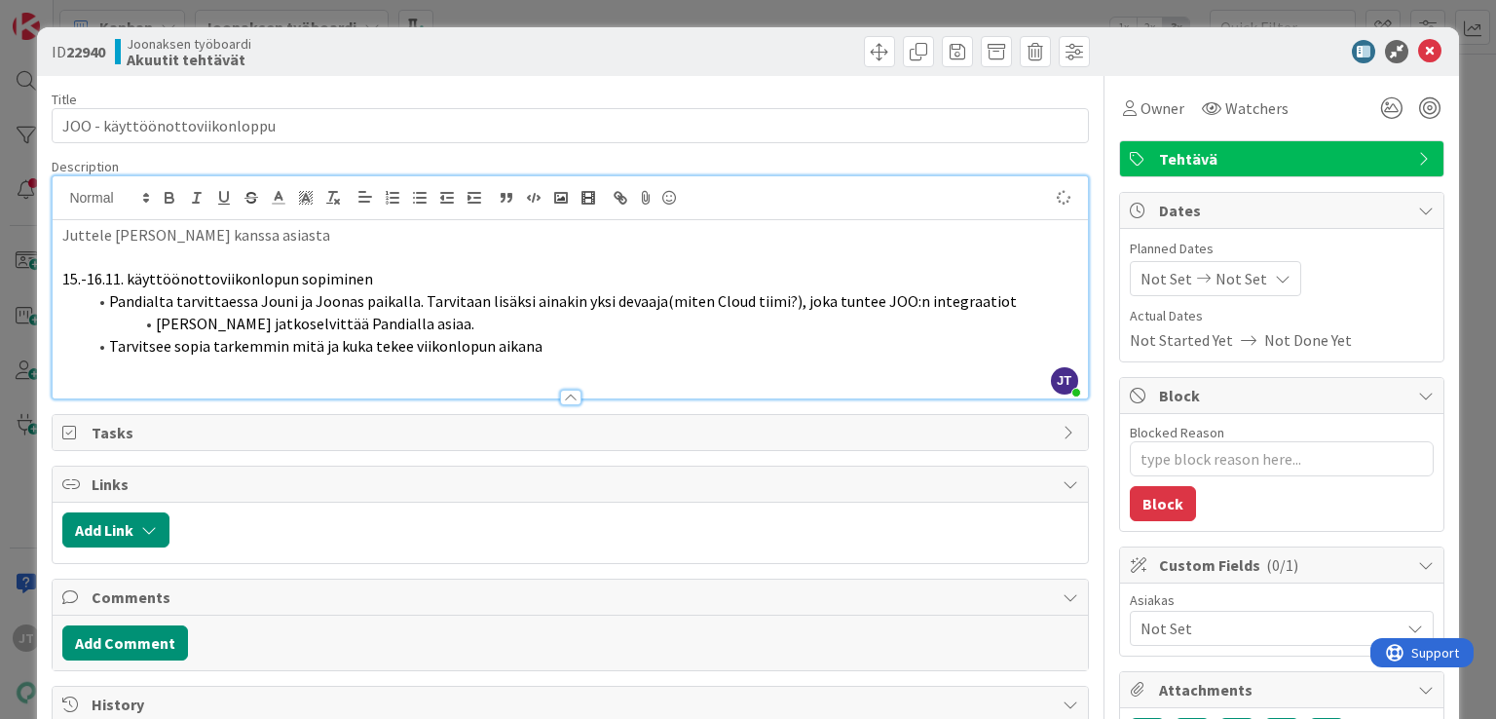
click at [347, 230] on p "Juttele Matin kanssa asiasta" at bounding box center [569, 235] width 1015 height 22
click at [1418, 49] on icon at bounding box center [1429, 51] width 23 height 23
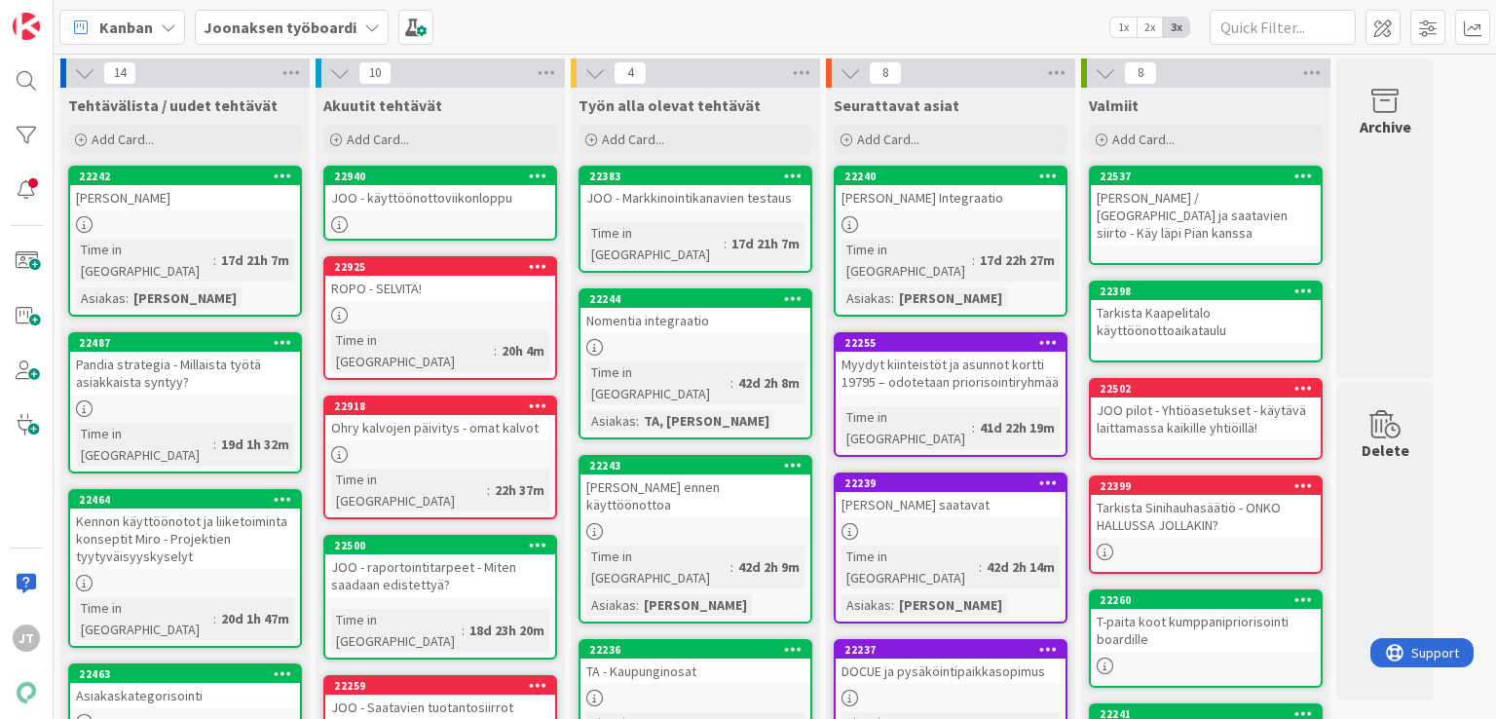
click at [369, 208] on div "JOO - käyttöönottoviikonloppu" at bounding box center [440, 197] width 230 height 25
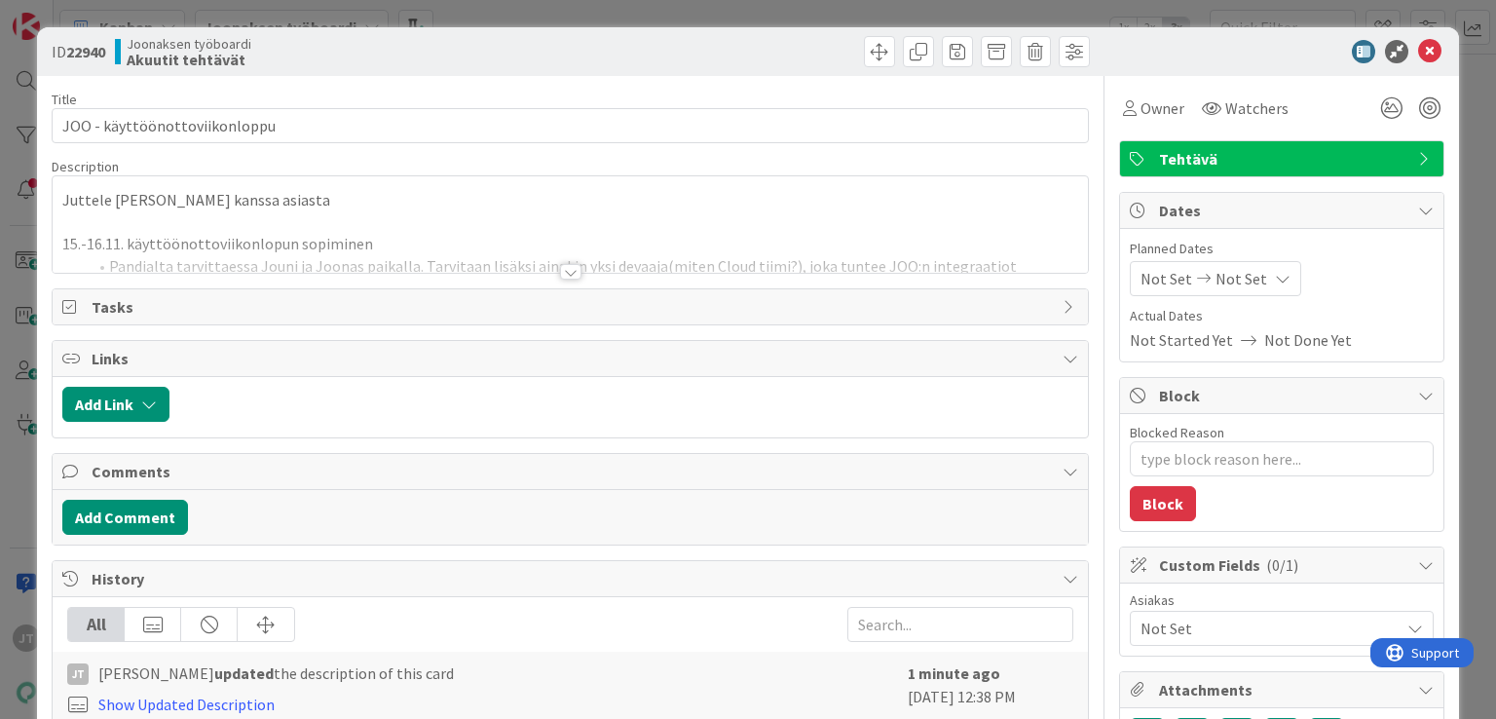
type textarea "x"
click at [568, 274] on div at bounding box center [570, 272] width 21 height 16
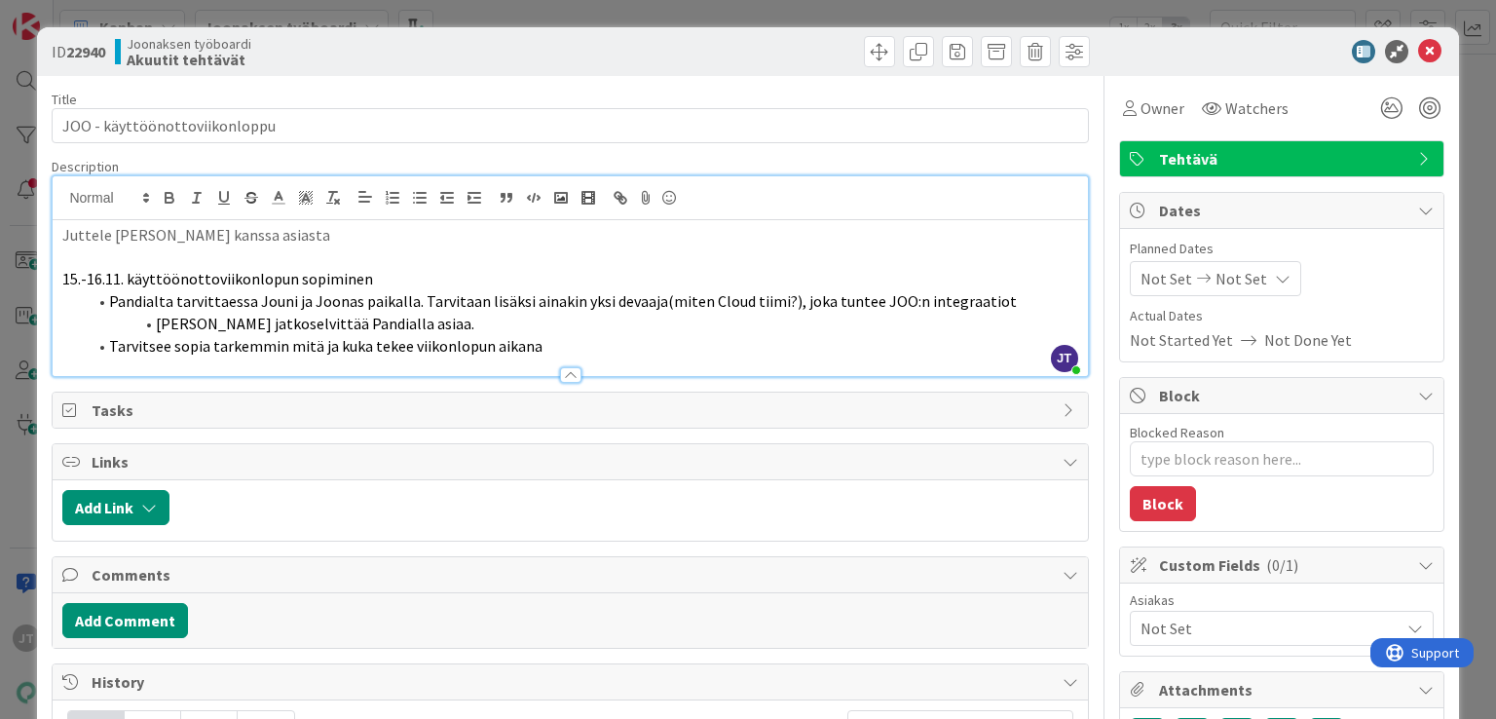
click at [545, 346] on li "Tarvitsee sopia tarkemmin mitä ja kuka tekee viikonlopun aikana" at bounding box center [581, 346] width 991 height 22
click at [308, 230] on p "Juttele Matin kanssa asiasta" at bounding box center [569, 235] width 1015 height 22
type textarea "x"
